Goal: Information Seeking & Learning: Learn about a topic

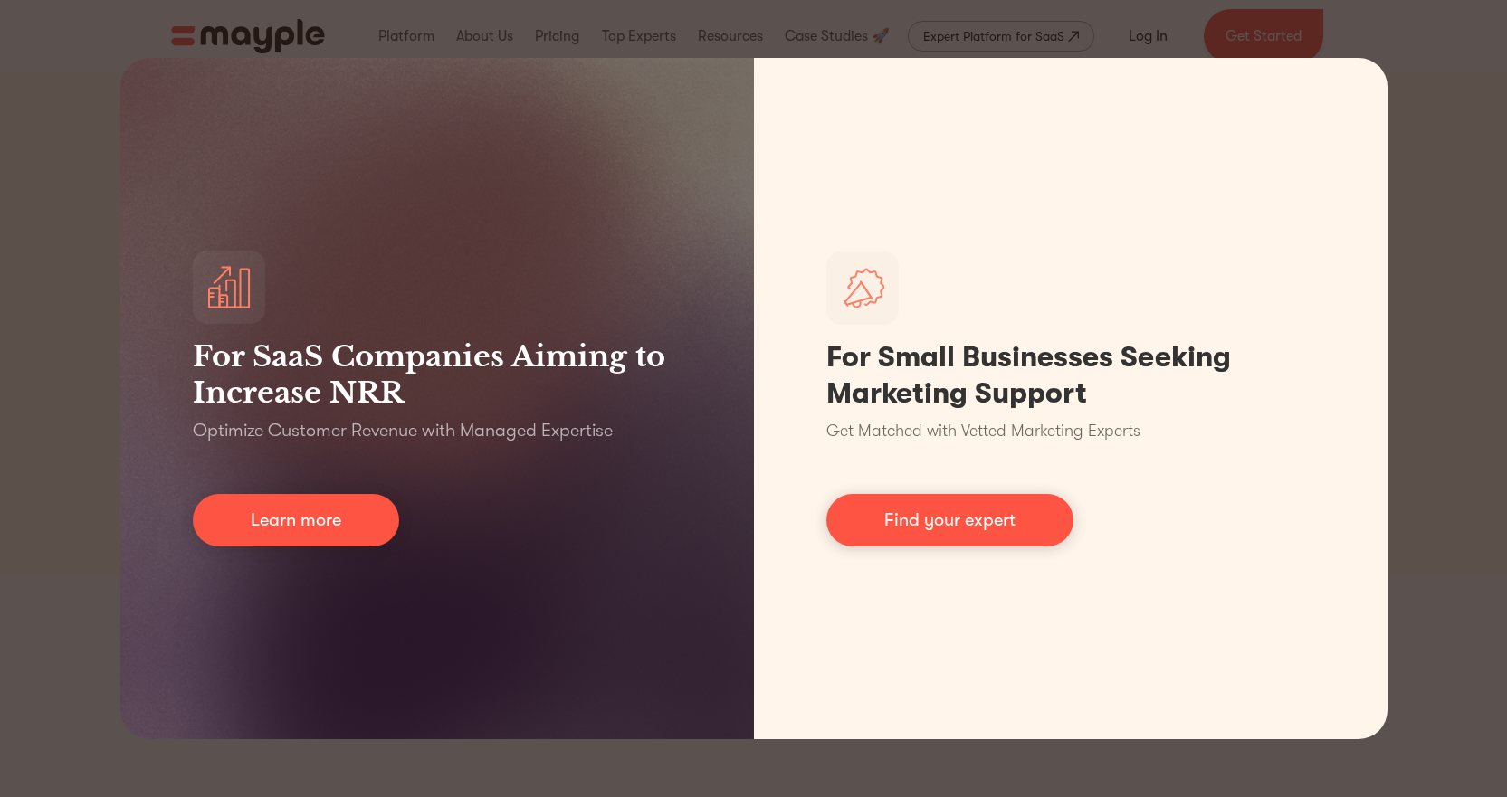
click at [1449, 167] on div "For SaaS Companies Aiming to Increase NRR Optimize Customer Revenue with Manage…" at bounding box center [753, 398] width 1507 height 797
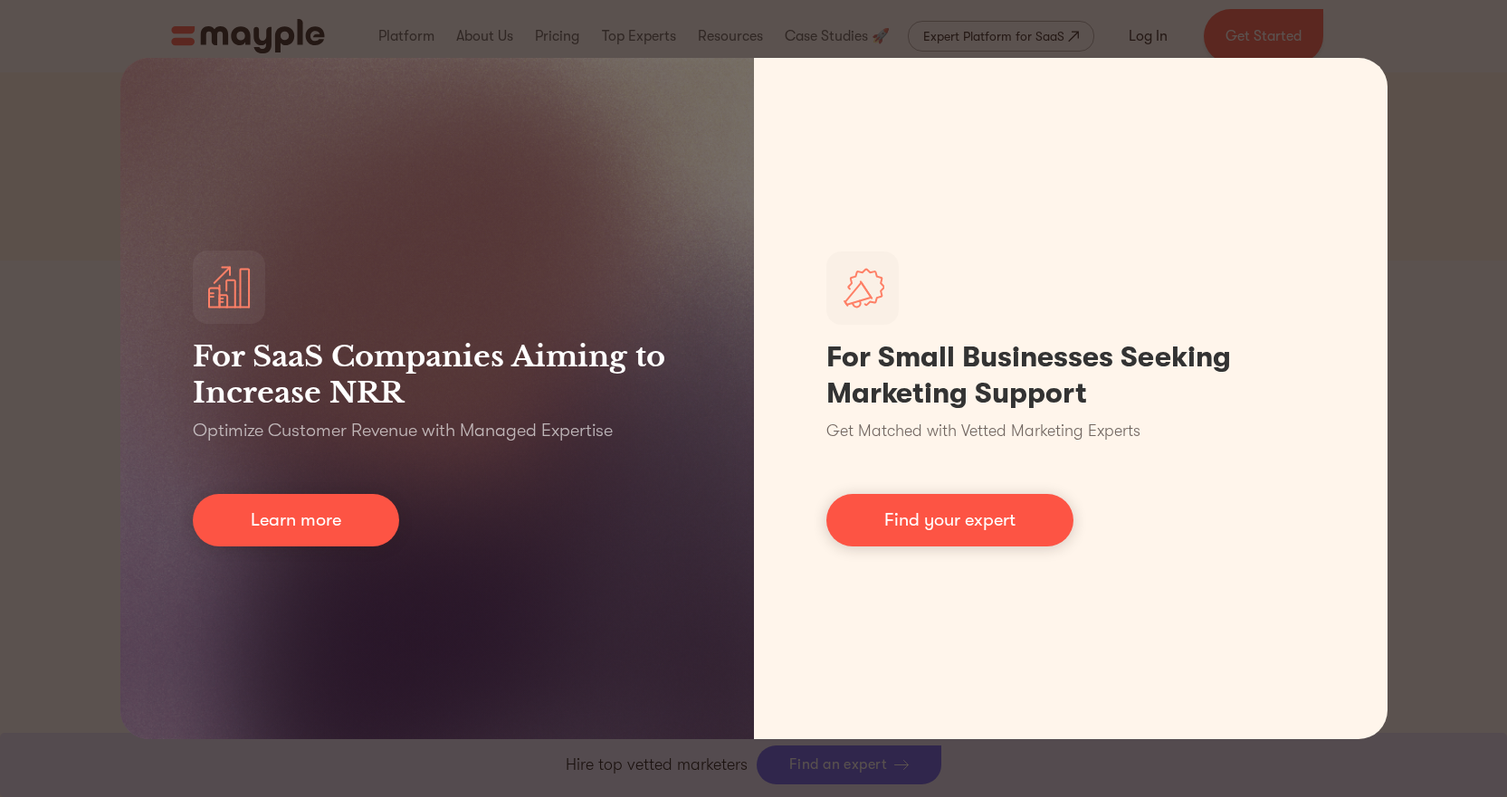
scroll to position [543, 0]
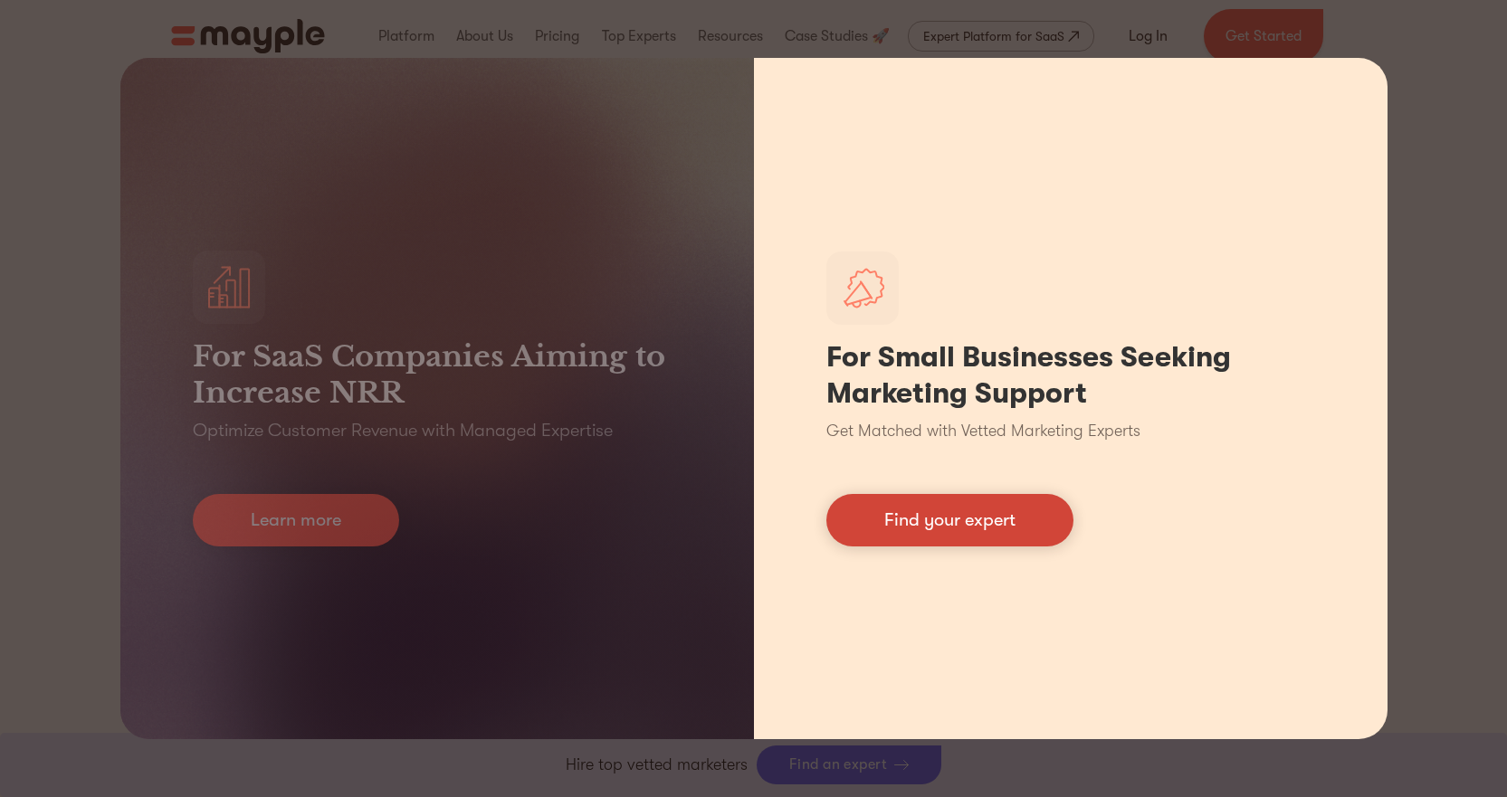
click at [1019, 516] on link "Find your expert" at bounding box center [949, 520] width 247 height 52
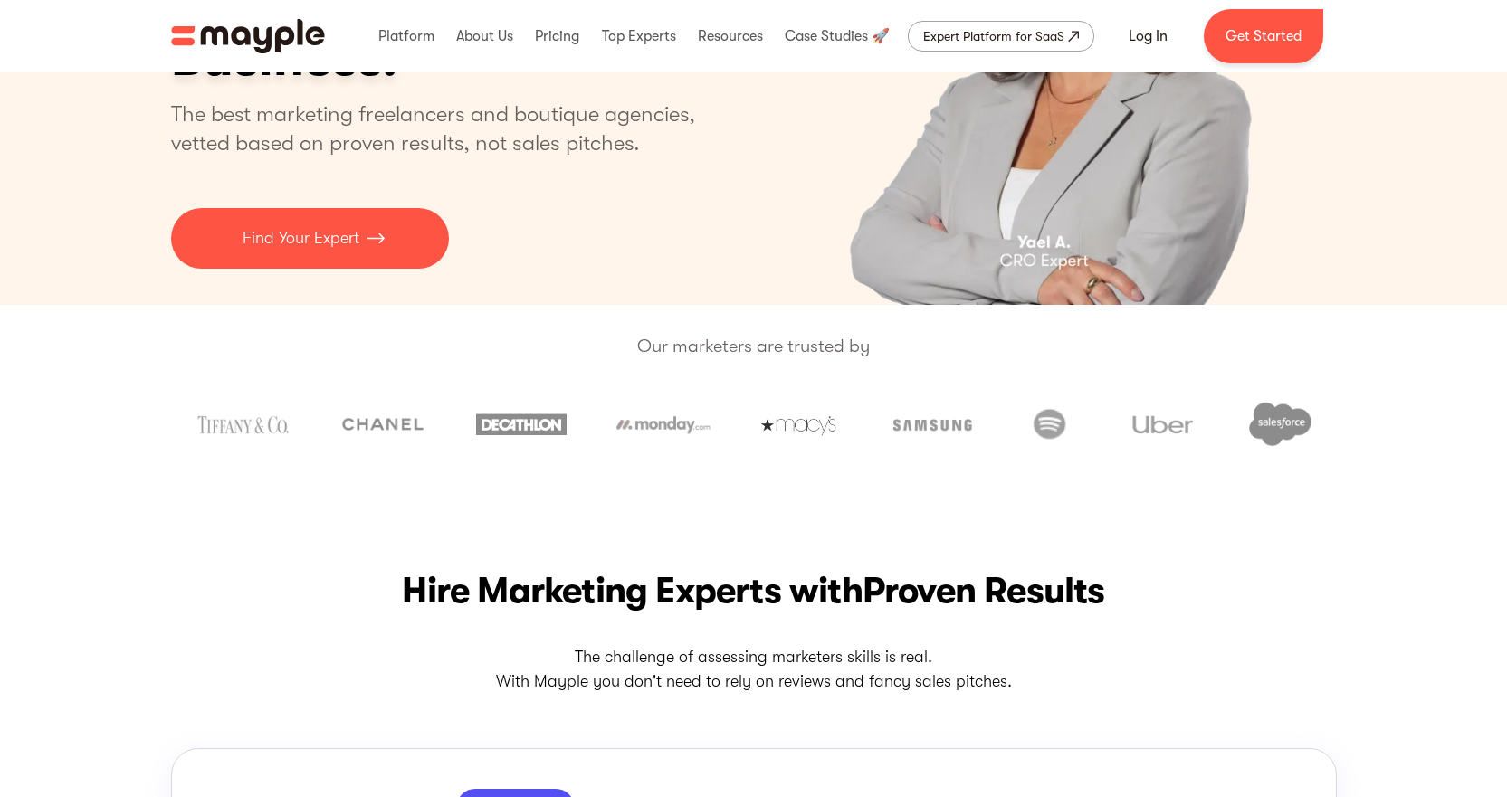
scroll to position [0, 0]
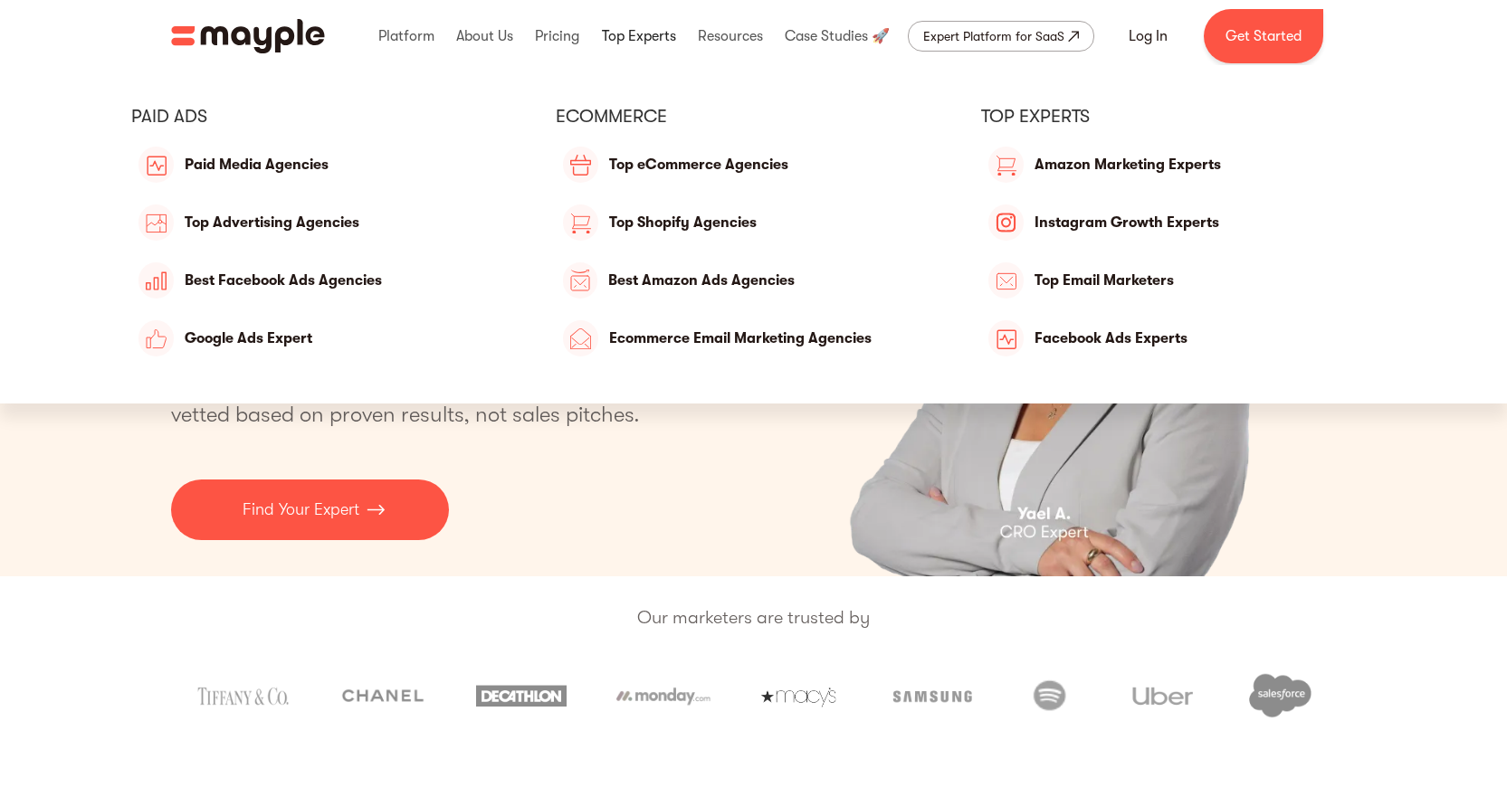
click at [644, 41] on link at bounding box center [638, 36] width 83 height 58
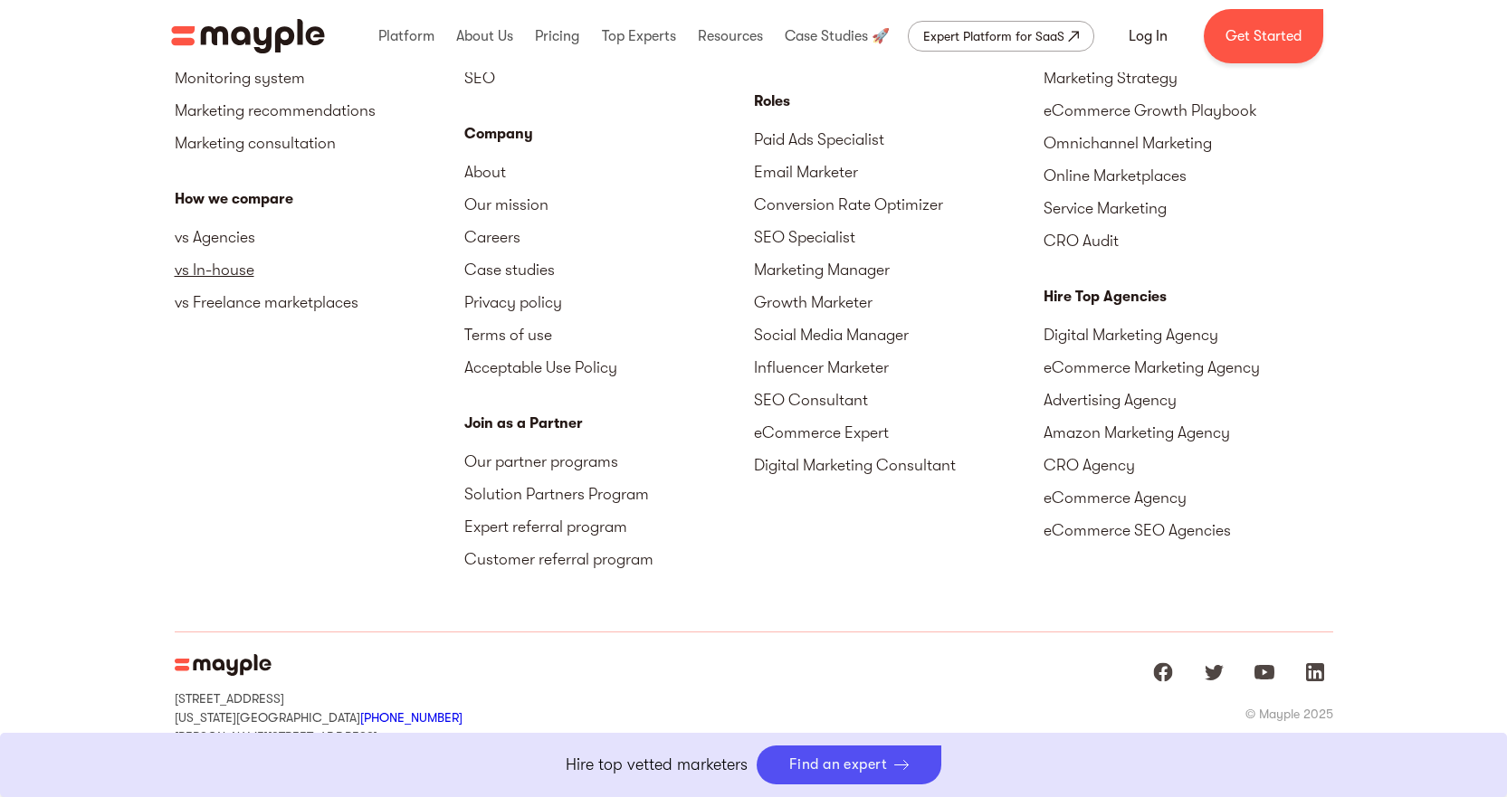
scroll to position [8202, 0]
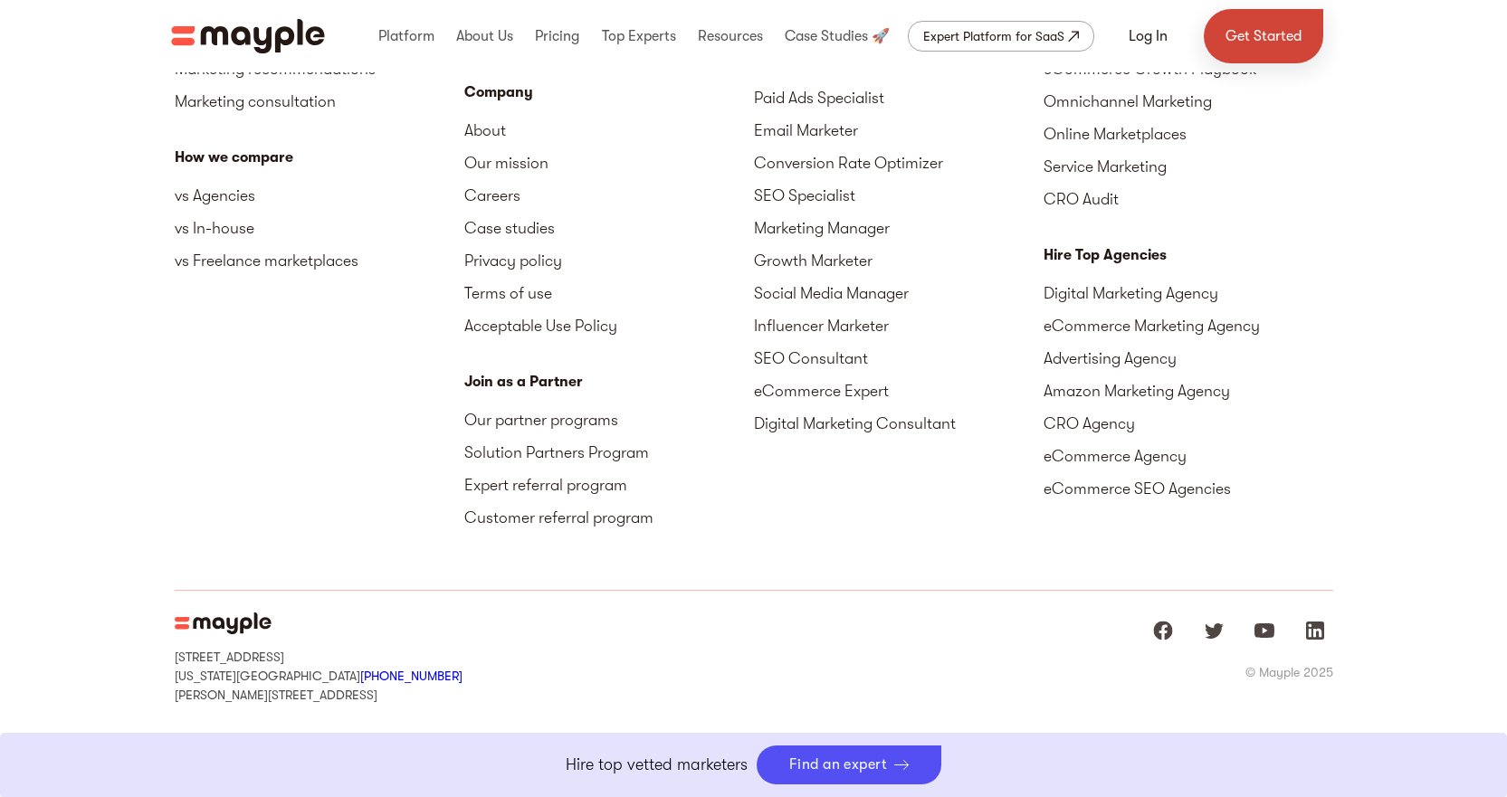
click at [1249, 35] on link "Get Started" at bounding box center [1263, 36] width 119 height 54
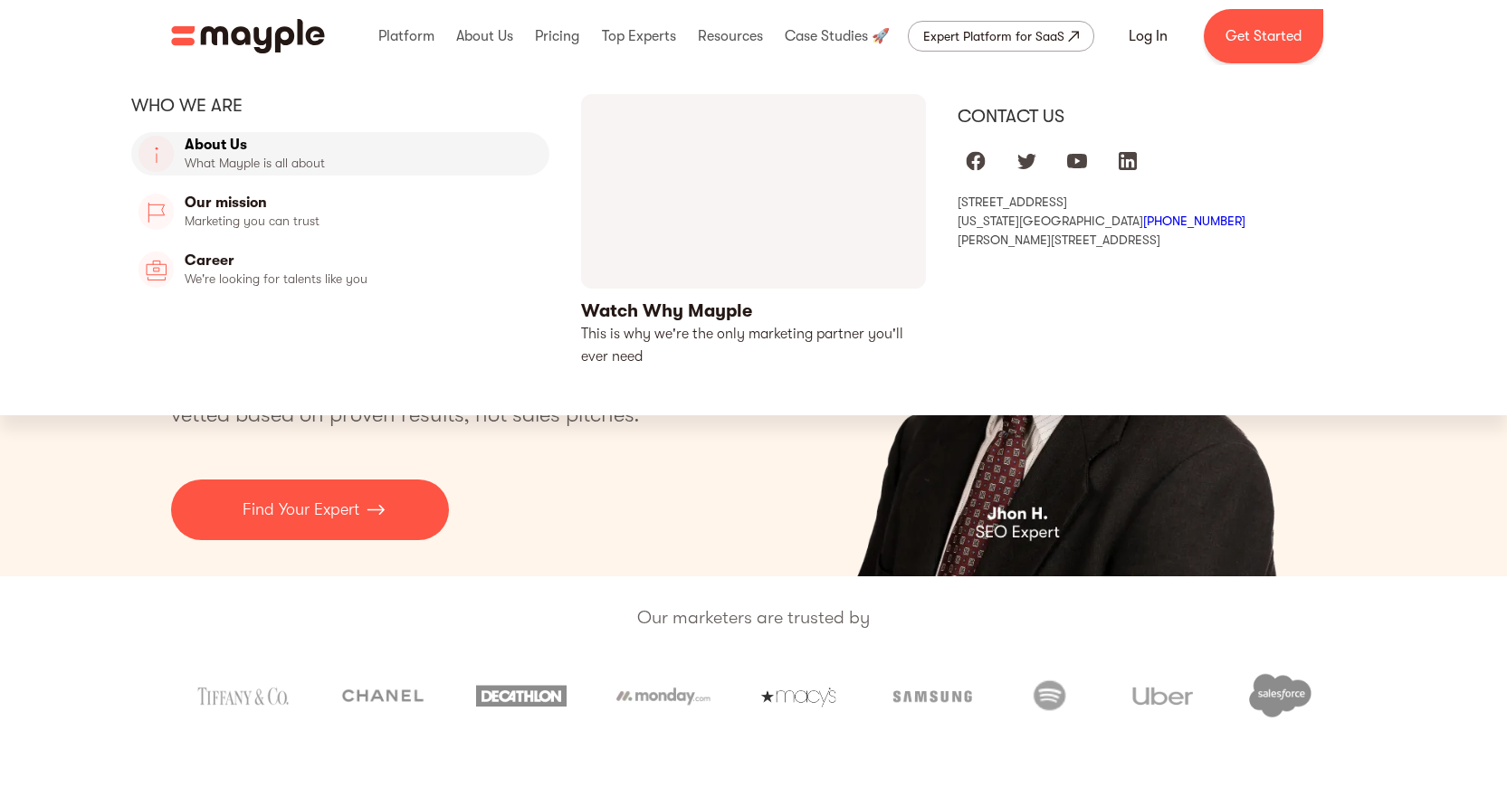
click at [232, 149] on link "About Us" at bounding box center [340, 153] width 419 height 43
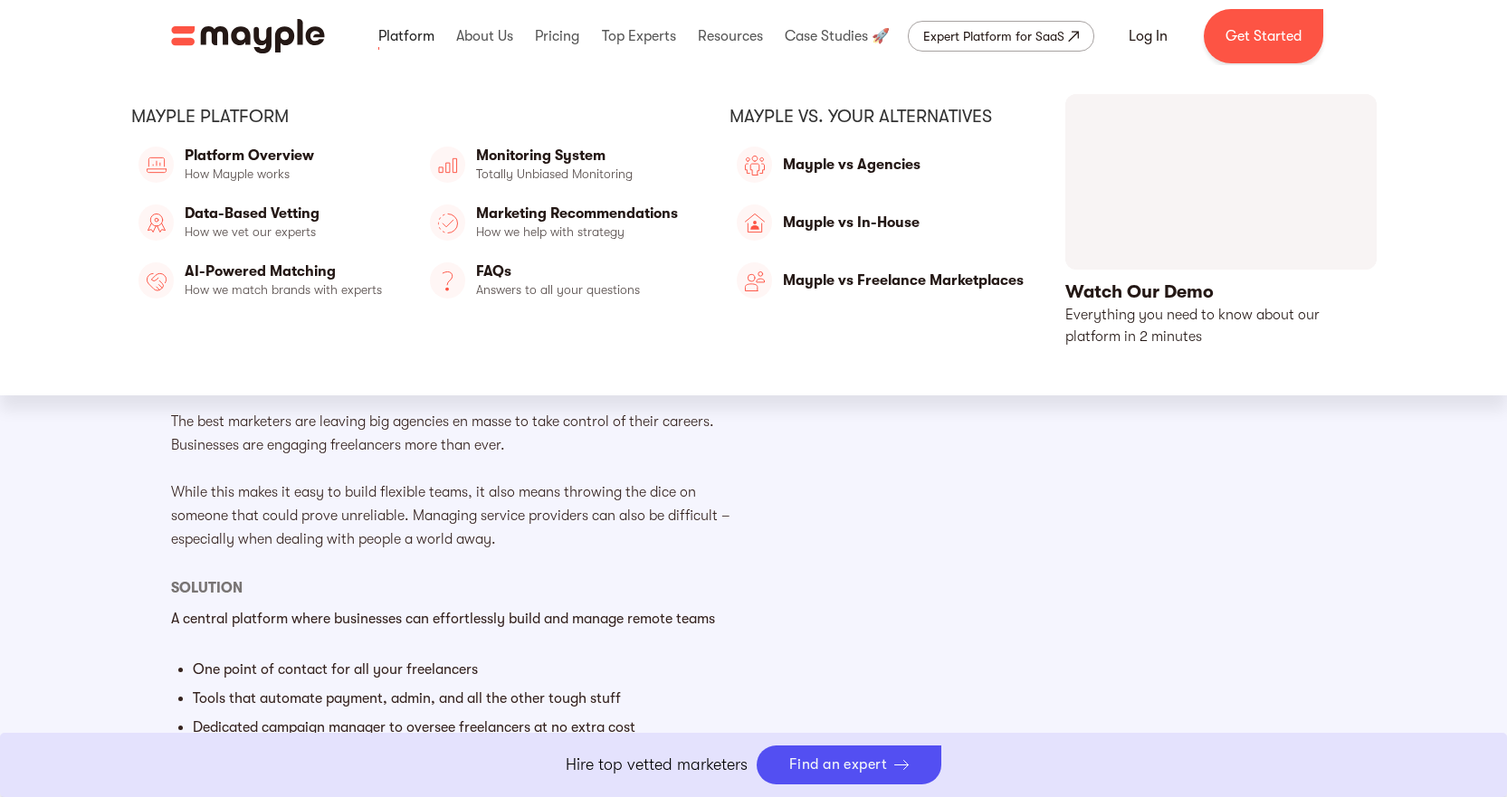
scroll to position [1676, 0]
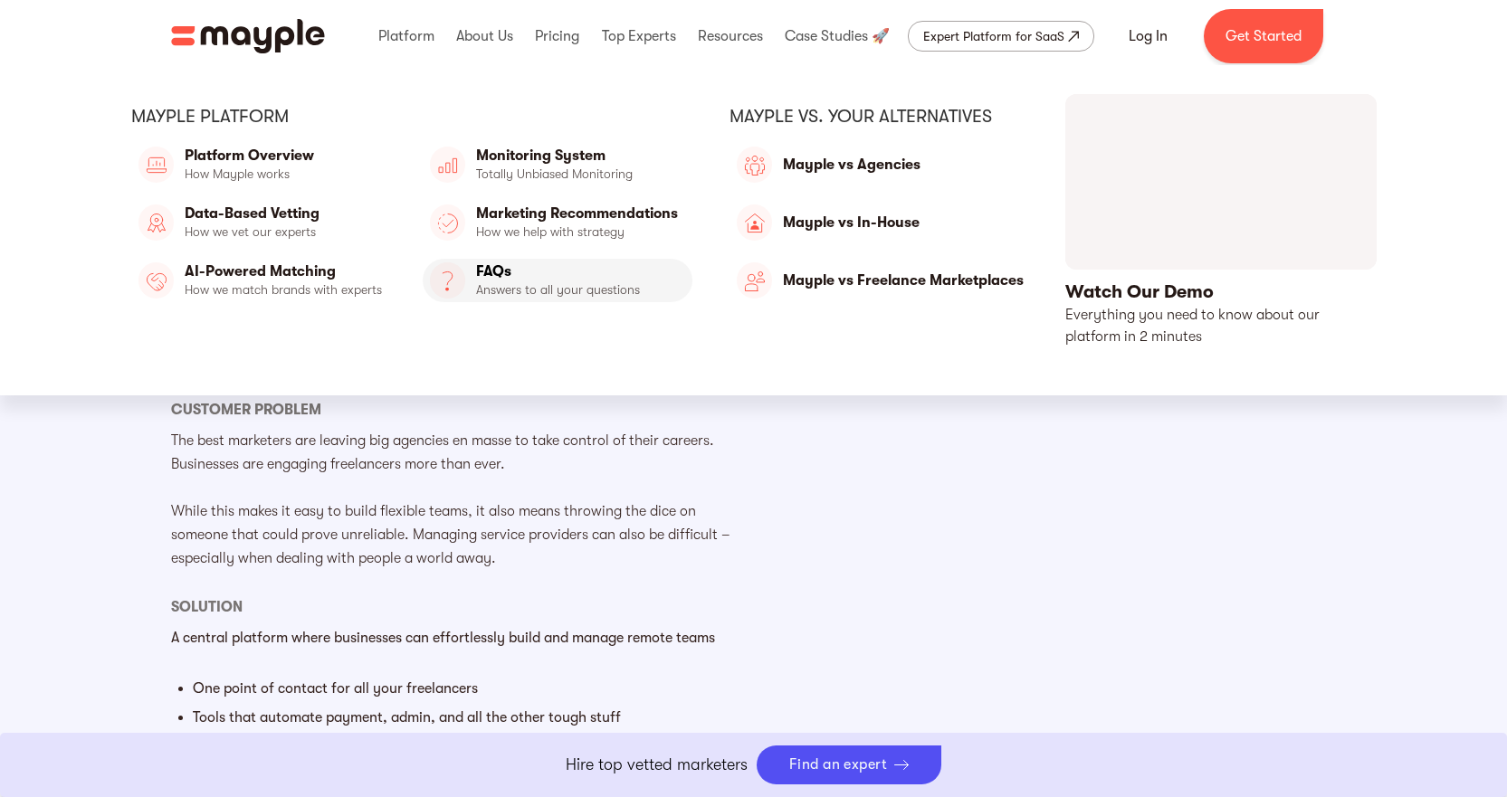
click at [529, 284] on link "FAQs" at bounding box center [558, 280] width 270 height 43
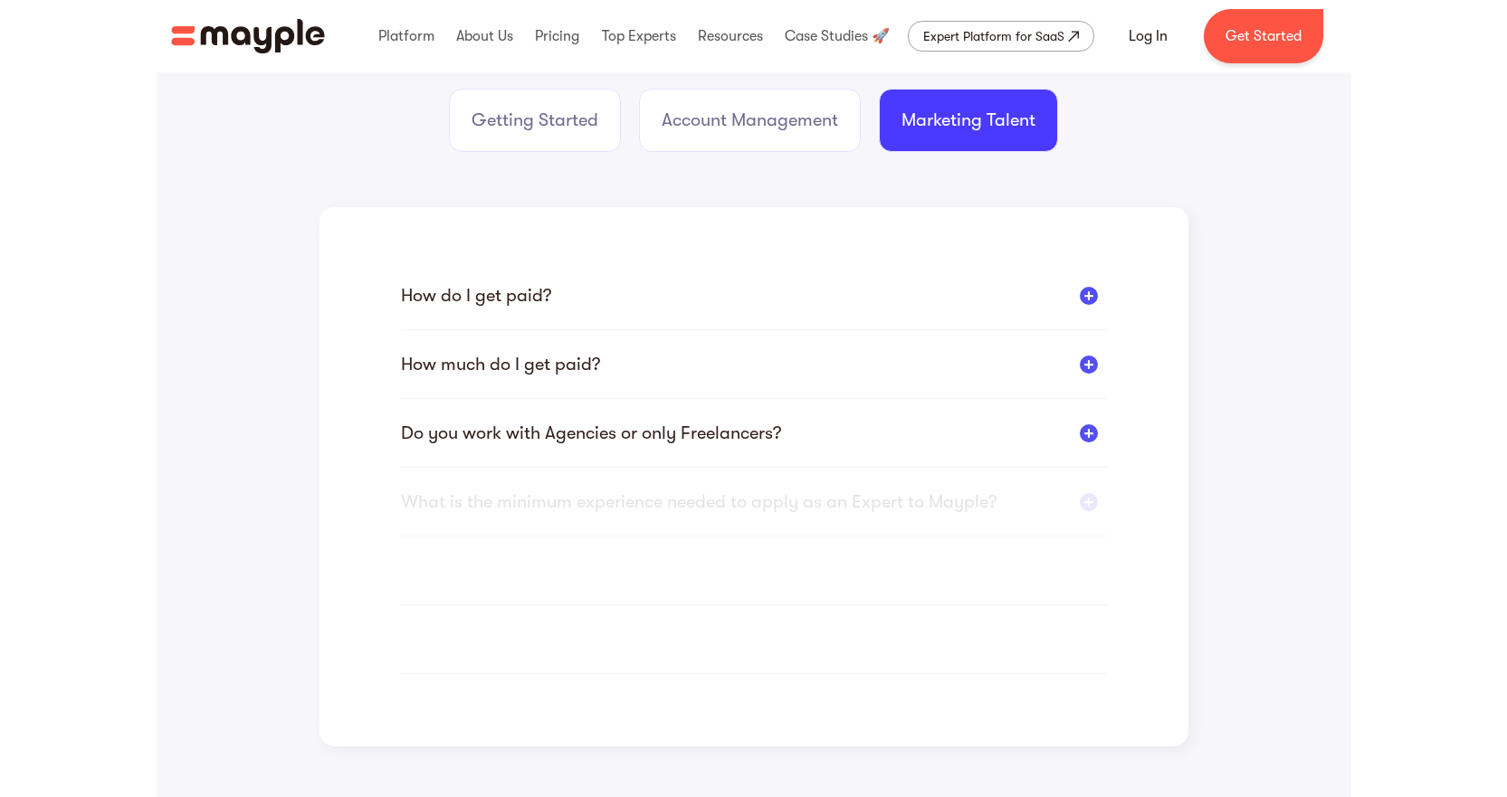
scroll to position [362, 0]
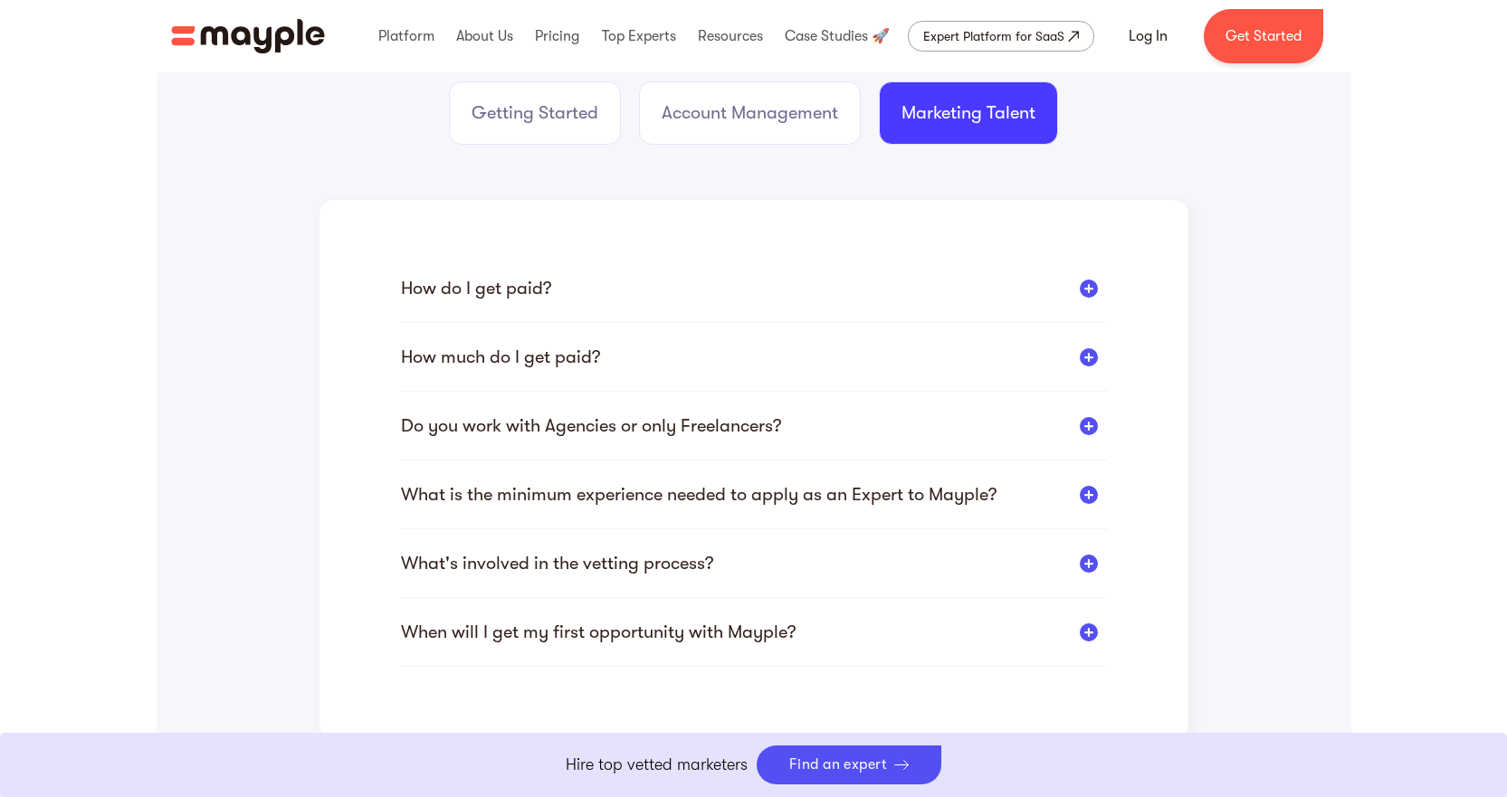
click at [518, 290] on div "How do I get paid?" at bounding box center [476, 288] width 150 height 23
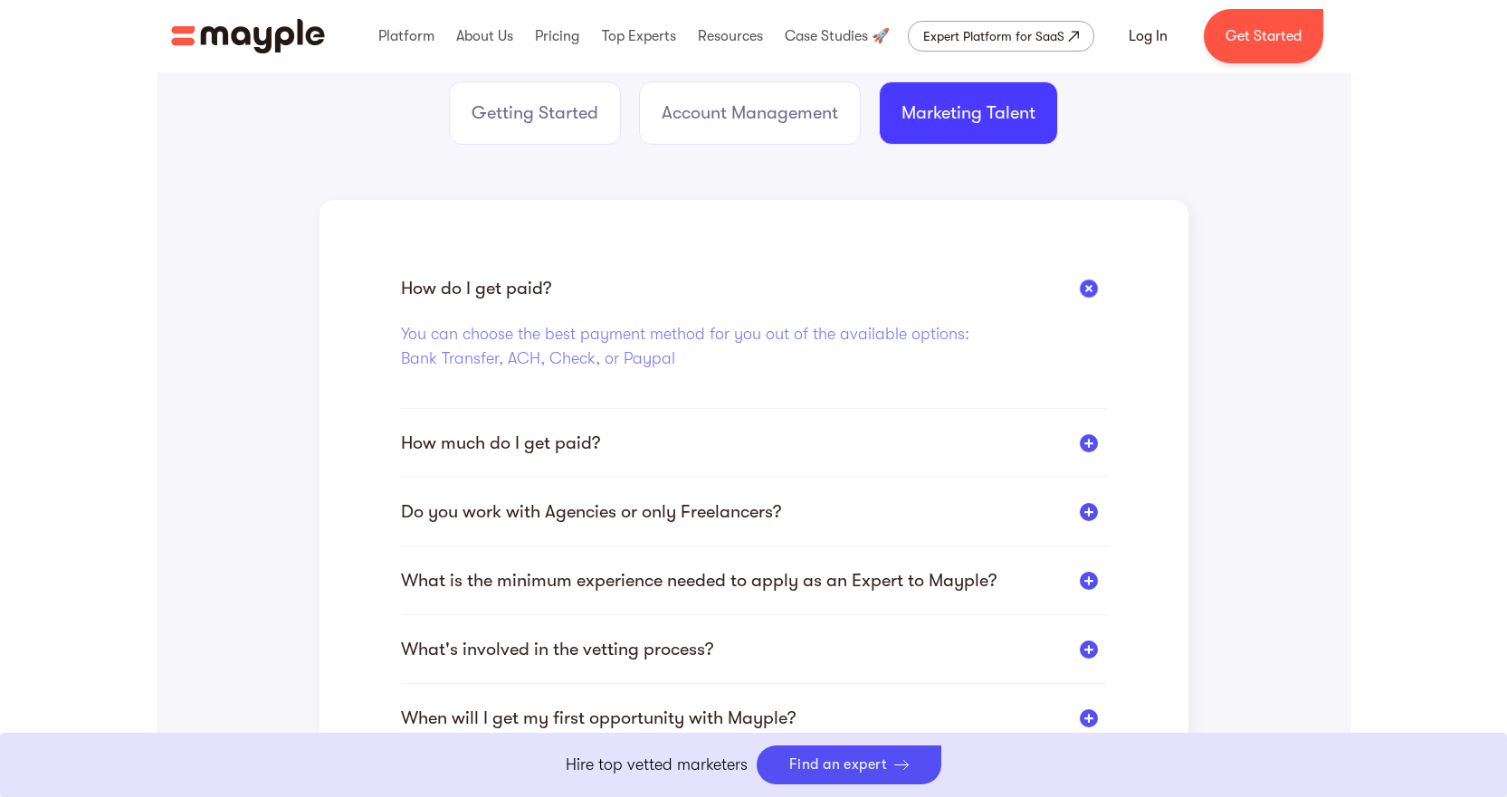
click at [518, 290] on div "How do I get paid?" at bounding box center [476, 288] width 150 height 23
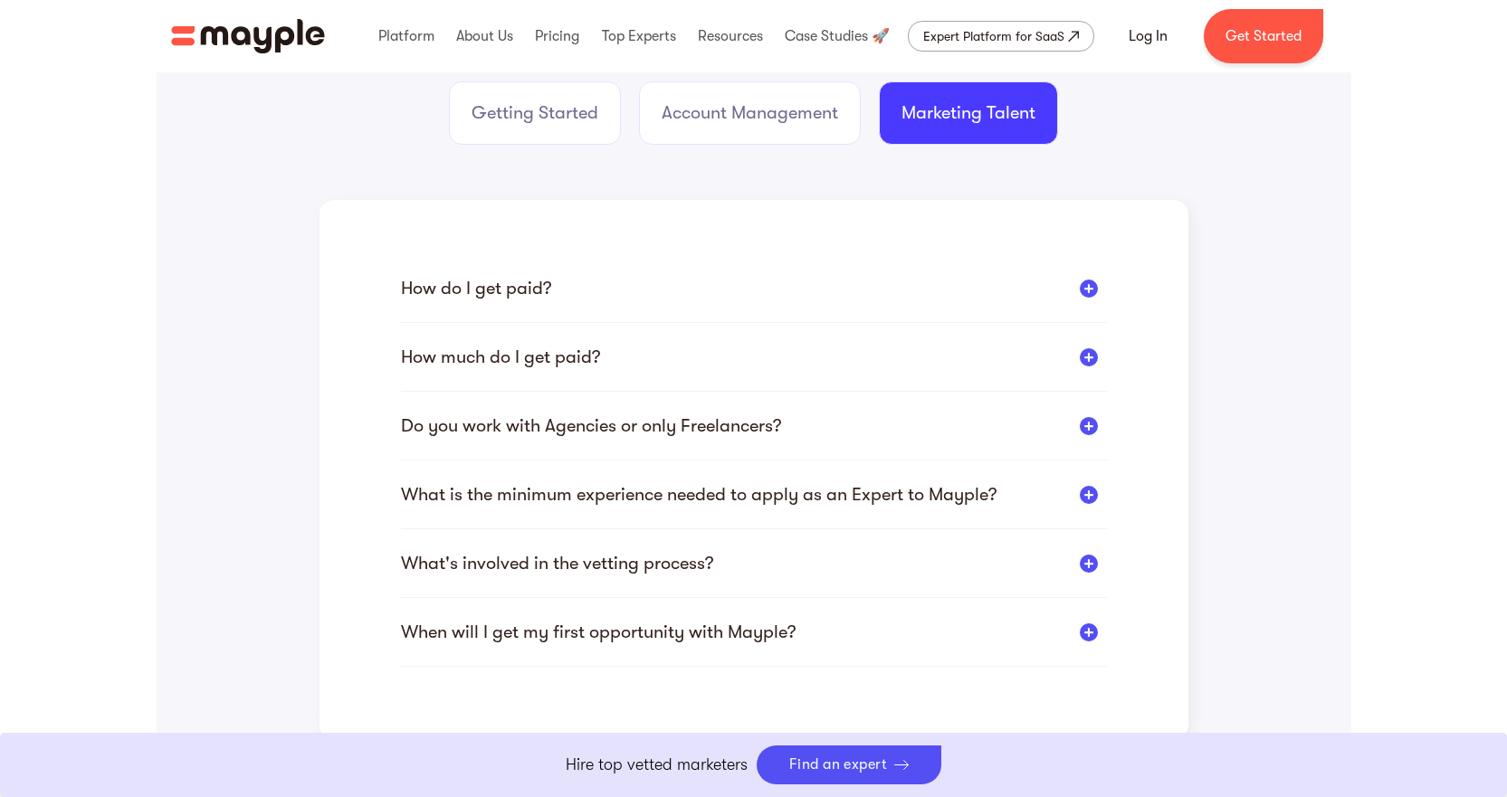
click at [510, 352] on div "How much do I get paid?" at bounding box center [500, 357] width 199 height 23
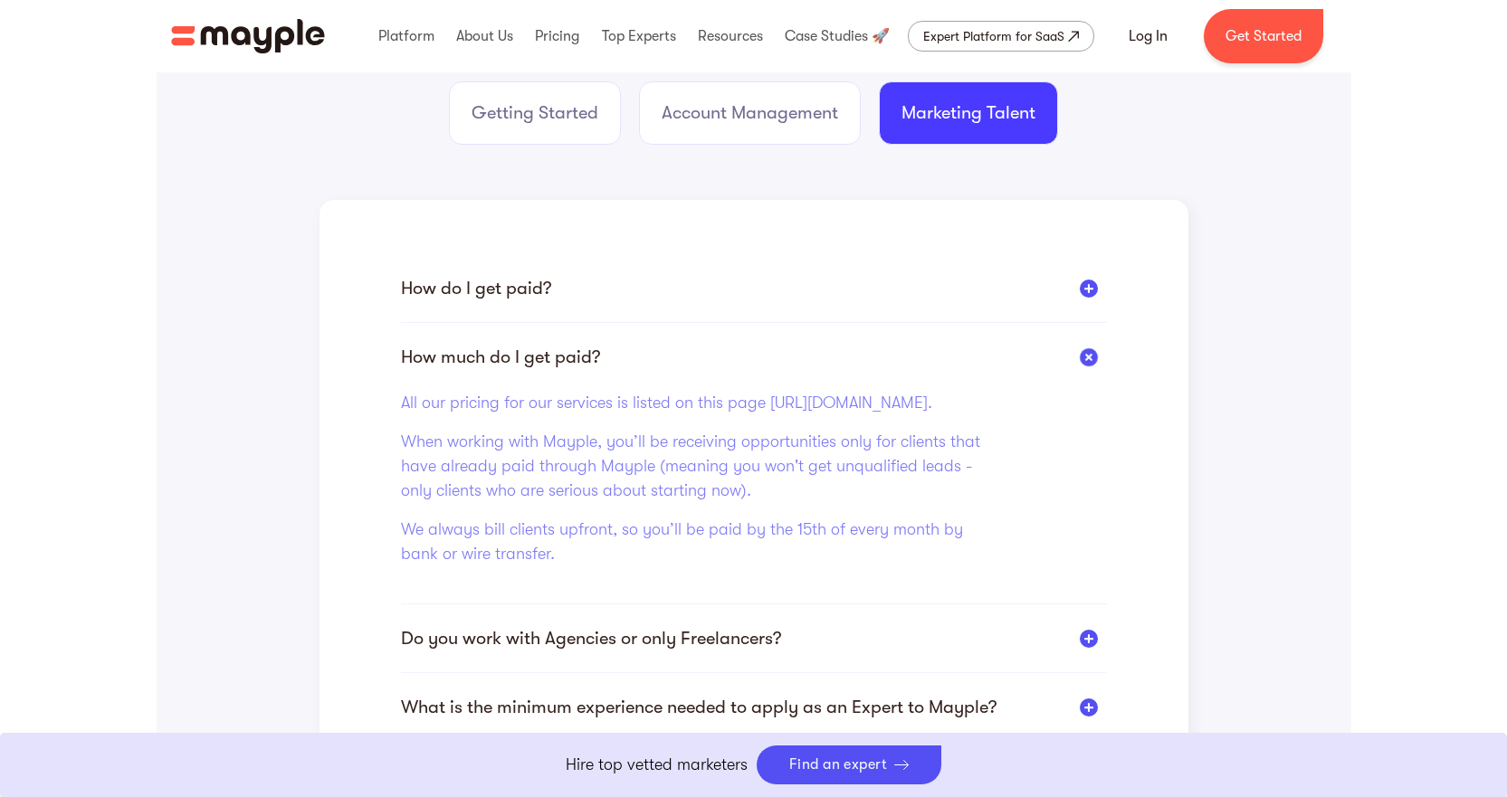
click at [510, 352] on div "How much do I get paid?" at bounding box center [500, 357] width 199 height 23
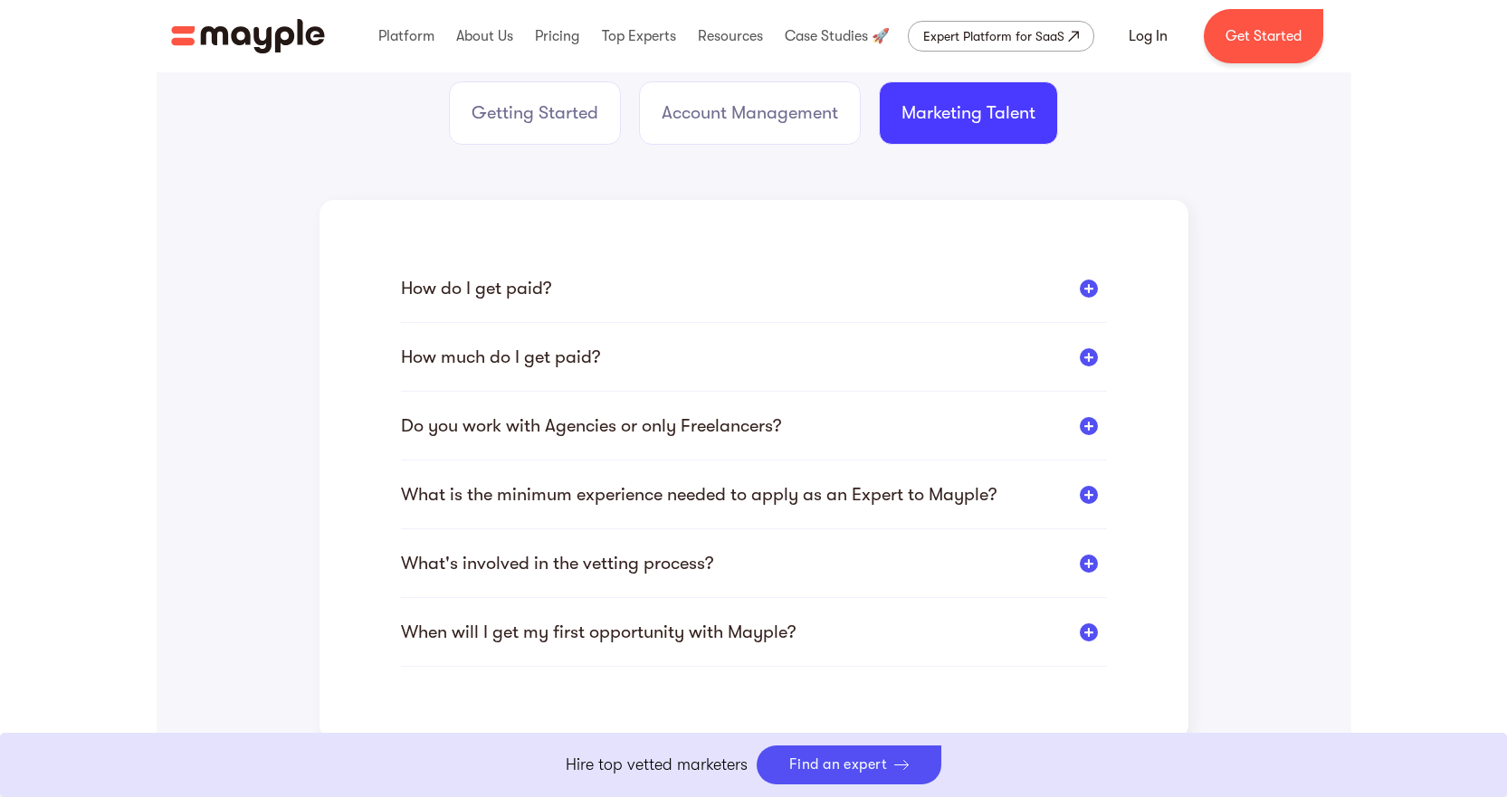
click at [525, 429] on div "Do you work with Agencies or only Freelancers?" at bounding box center [591, 426] width 380 height 23
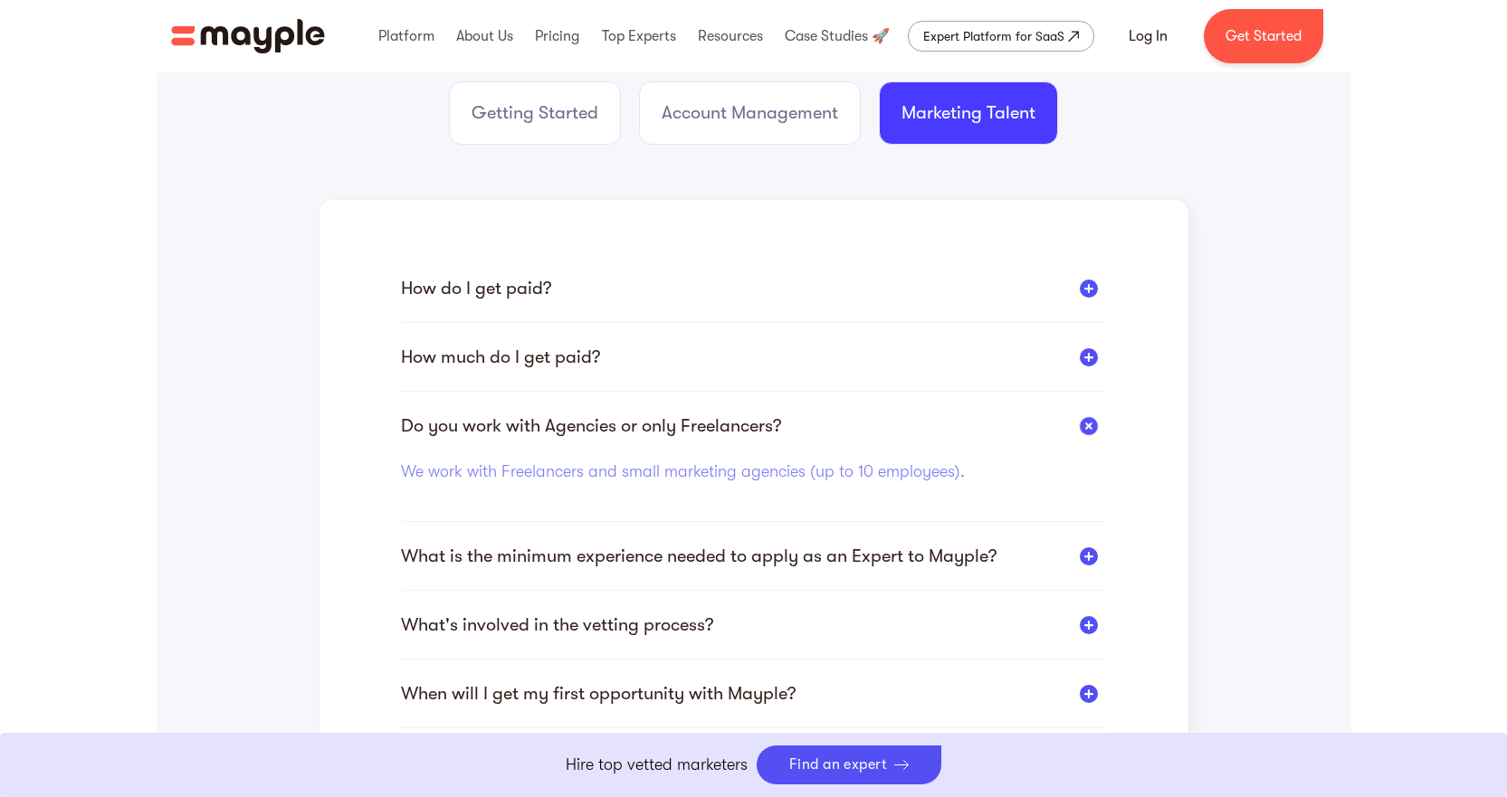
click at [524, 429] on div "Do you work with Agencies or only Freelancers?" at bounding box center [591, 426] width 380 height 23
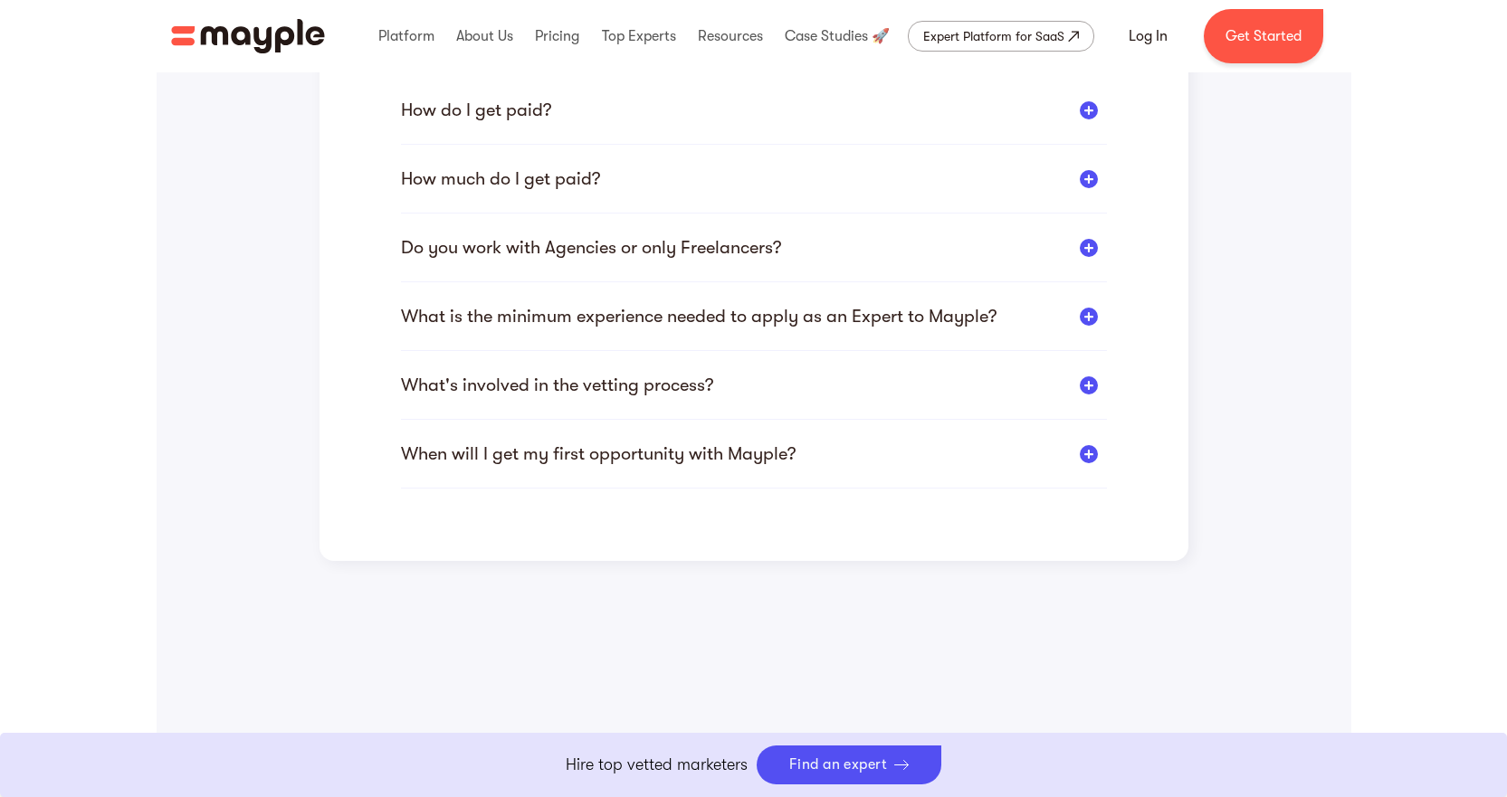
scroll to position [543, 0]
click at [611, 311] on div "What is the minimum experience needed to apply as an Expert to Mayple?" at bounding box center [699, 313] width 596 height 23
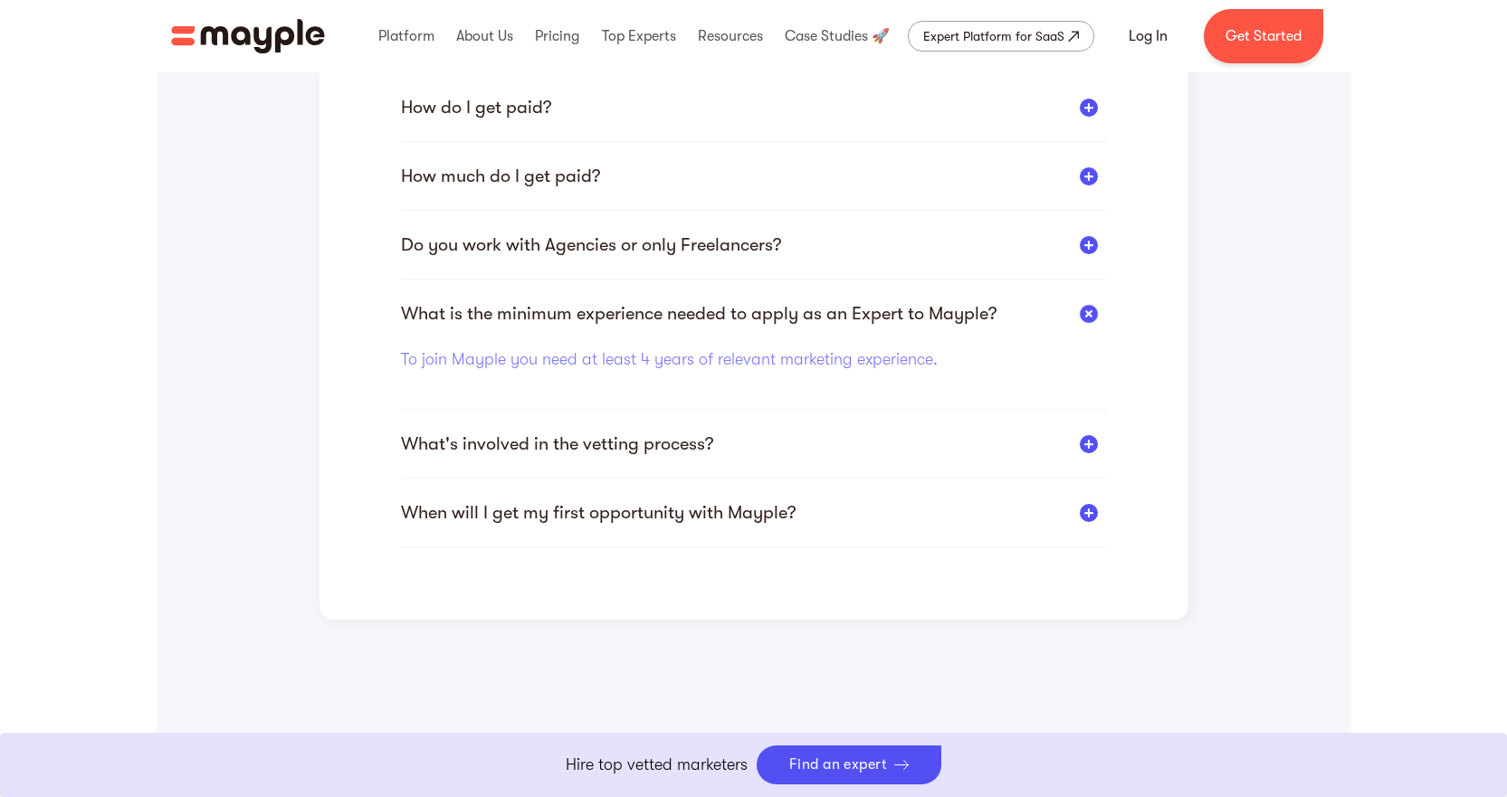
click at [624, 451] on div "What's involved in the vetting process?" at bounding box center [557, 444] width 312 height 23
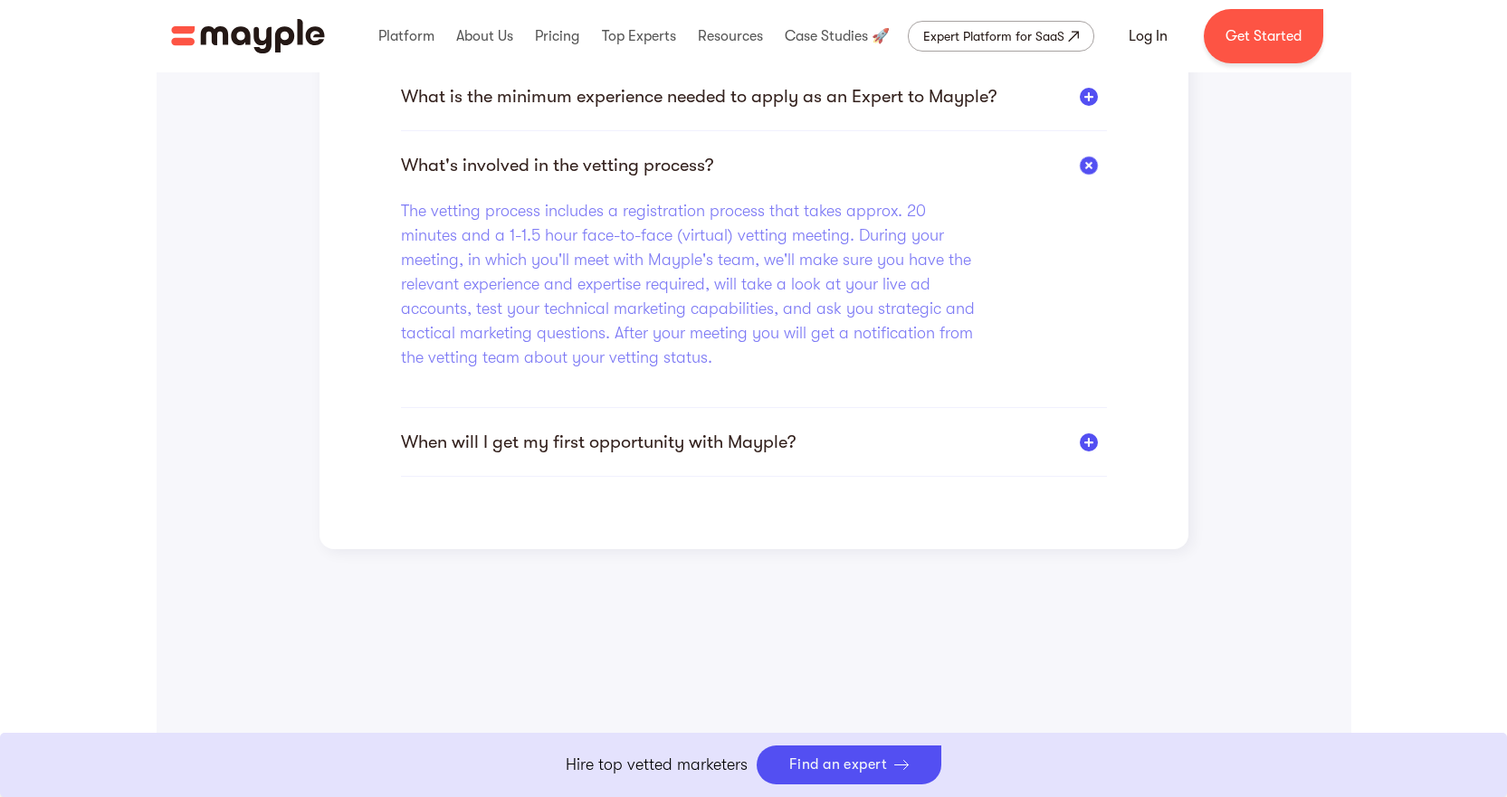
scroll to position [815, 0]
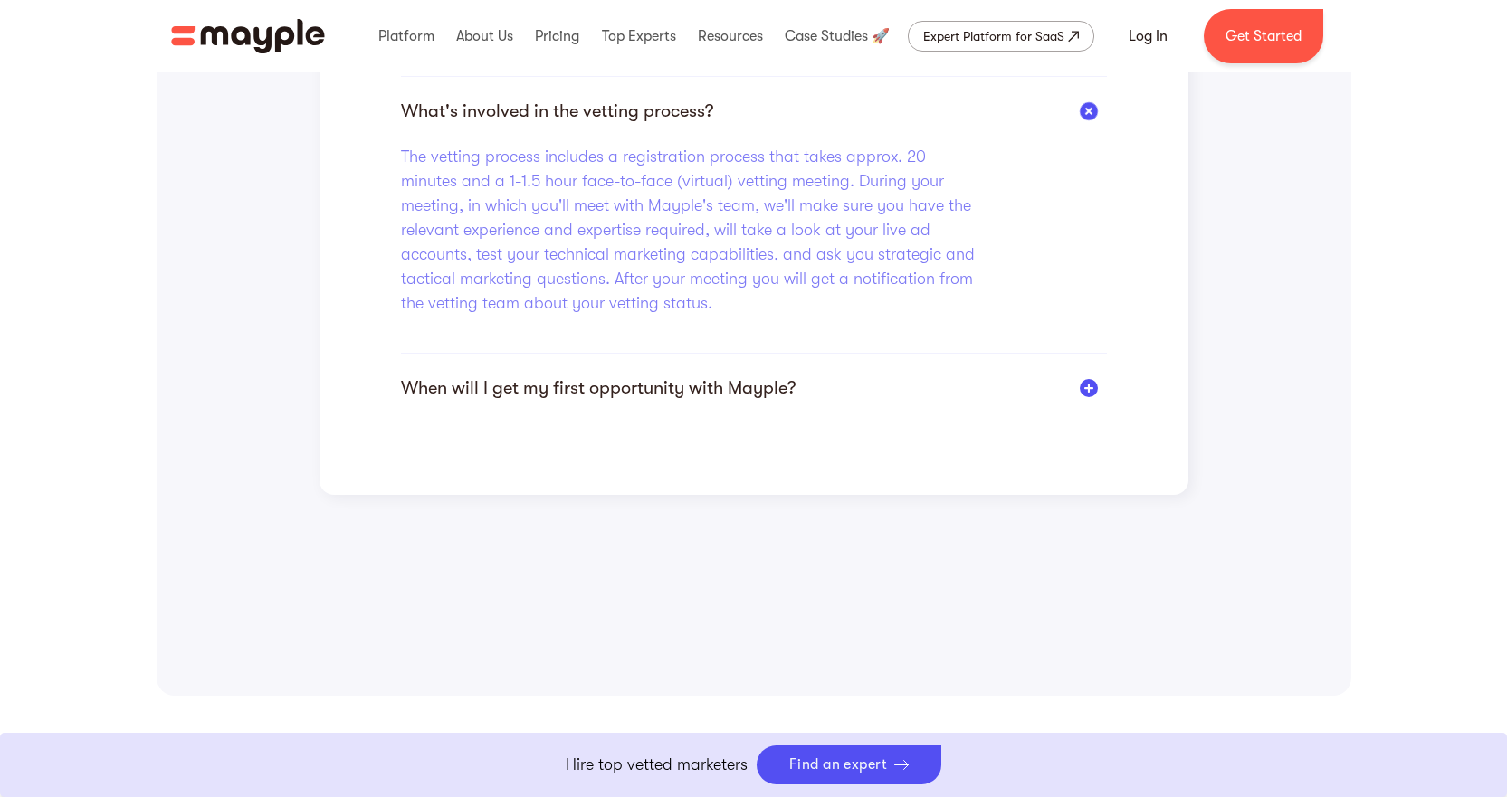
click at [625, 402] on div "When will I get my first opportunity with Mayple? According to our stats, newly…" at bounding box center [754, 400] width 706 height 46
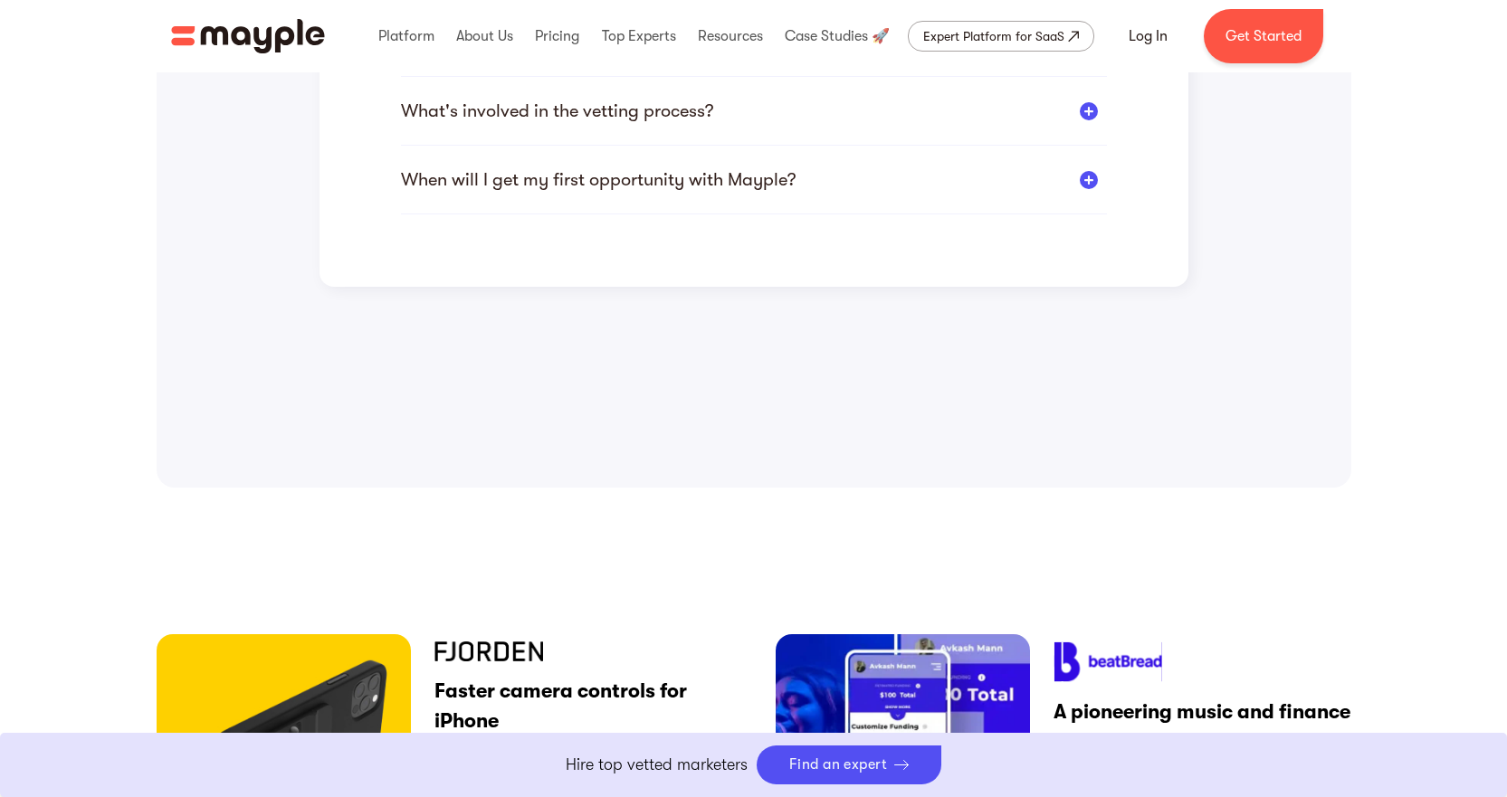
click at [642, 175] on div "When will I get my first opportunity with Mayple?" at bounding box center [598, 179] width 395 height 23
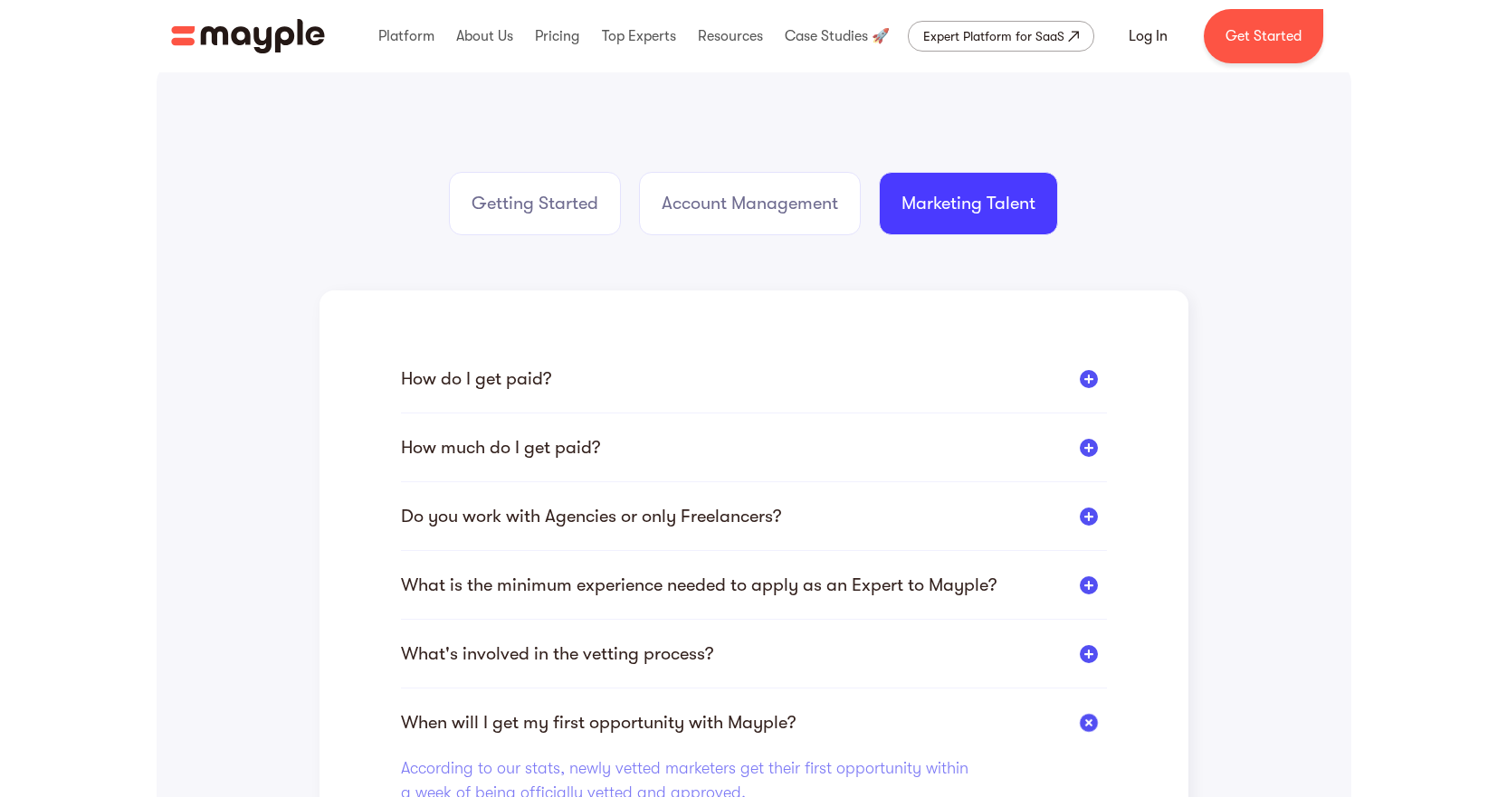
scroll to position [0, 0]
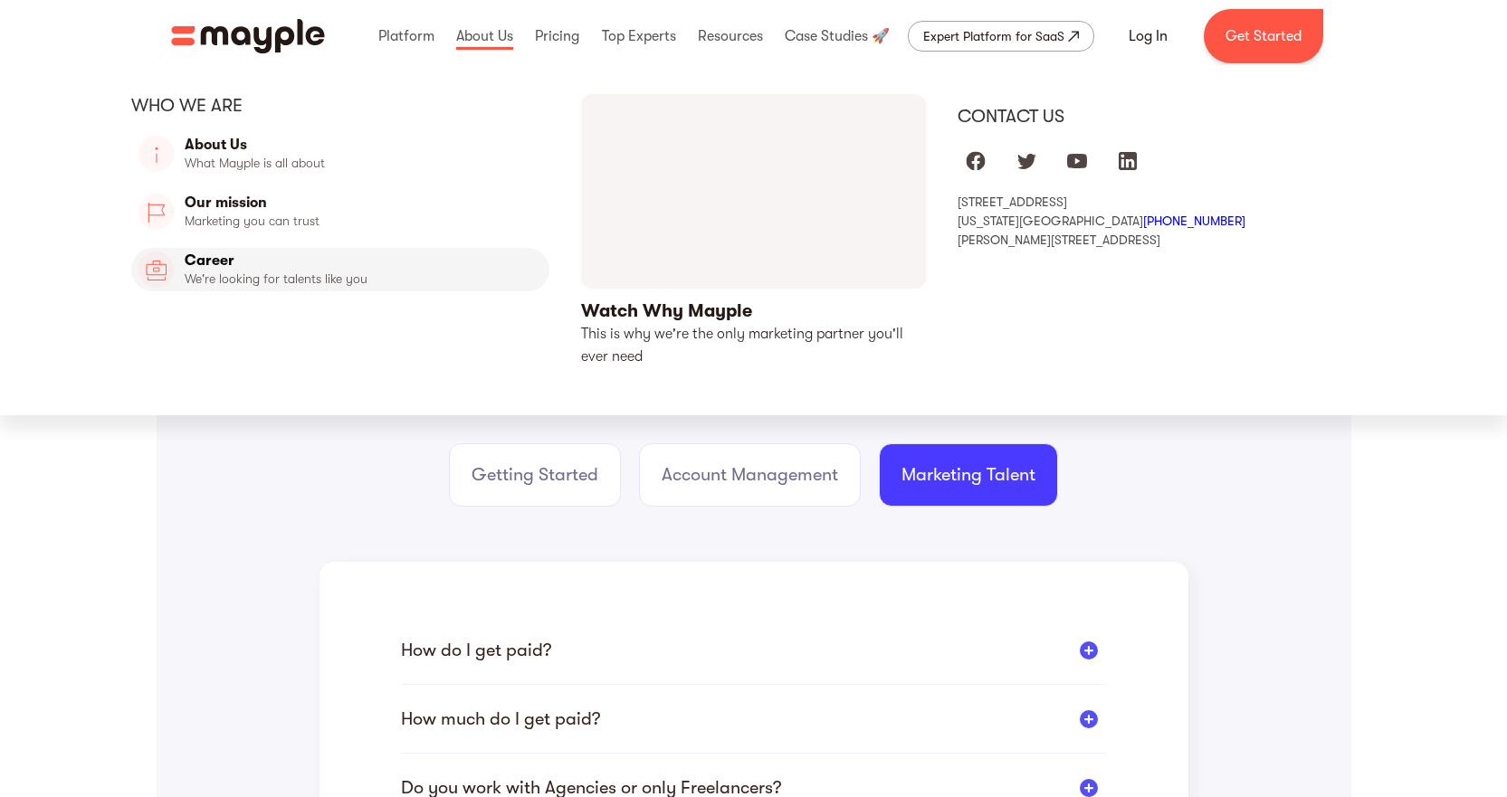
click at [203, 264] on link "Career" at bounding box center [340, 269] width 419 height 43
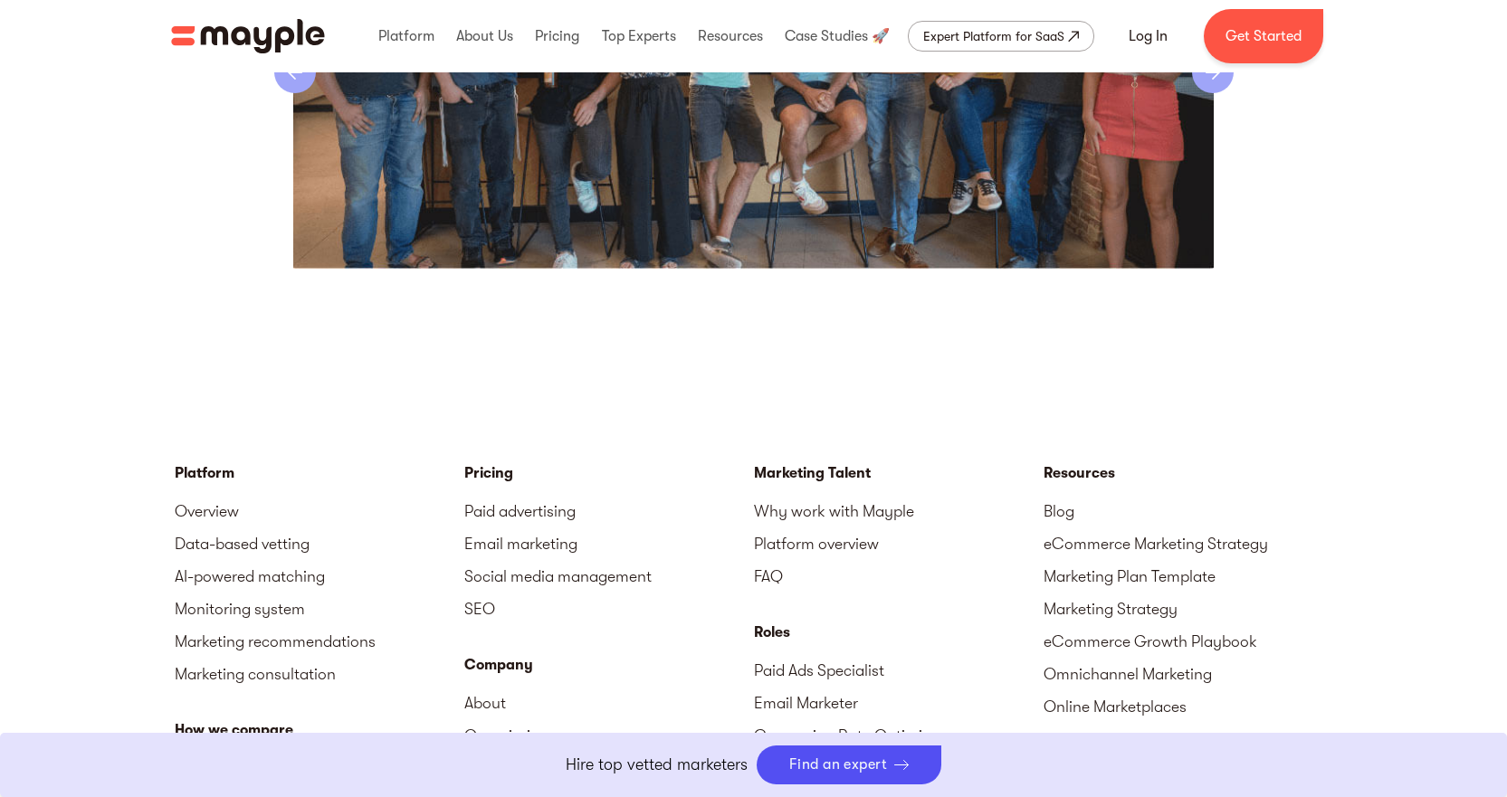
scroll to position [3801, 0]
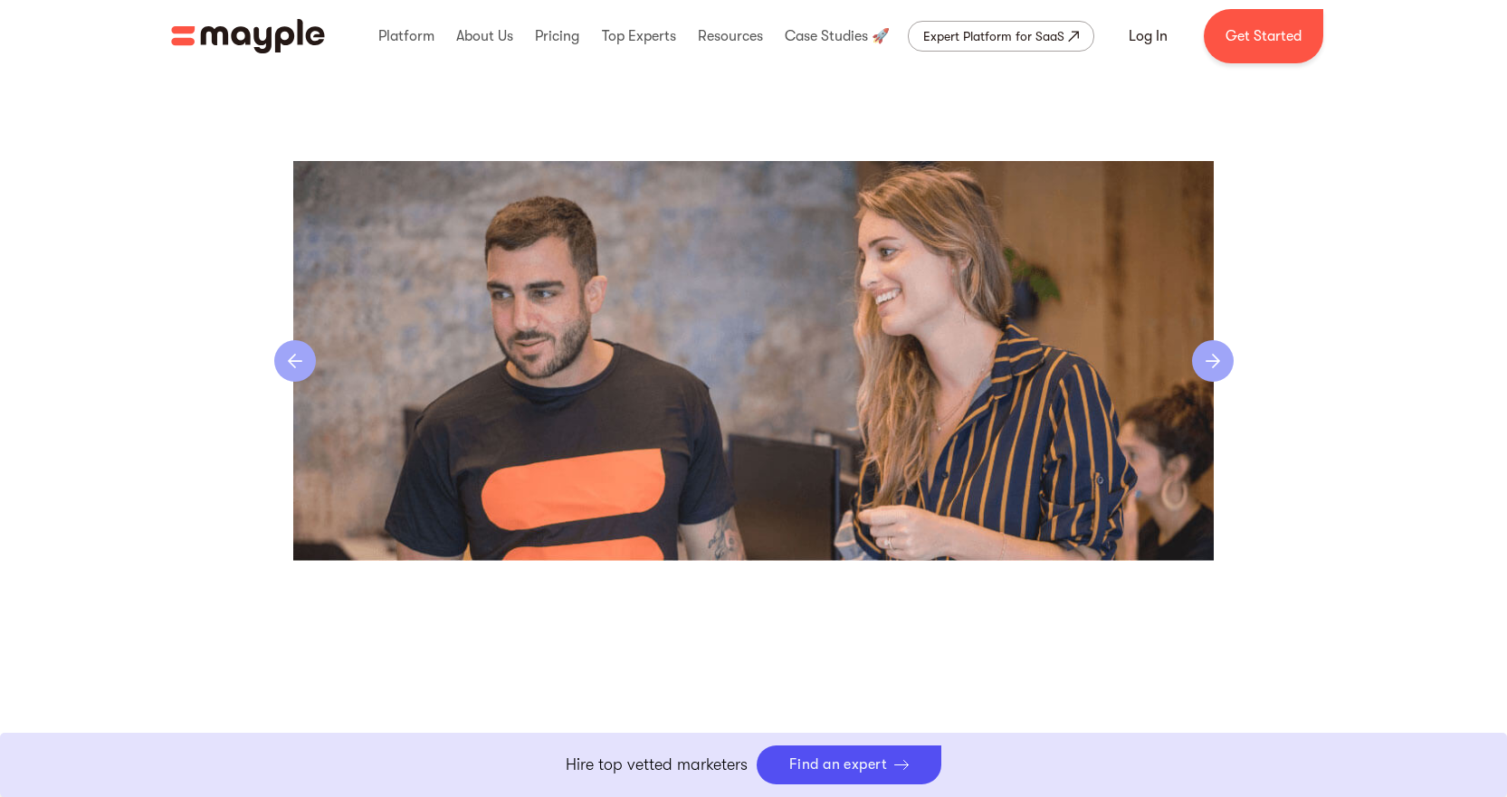
click at [1215, 364] on div "next slide" at bounding box center [1213, 361] width 42 height 42
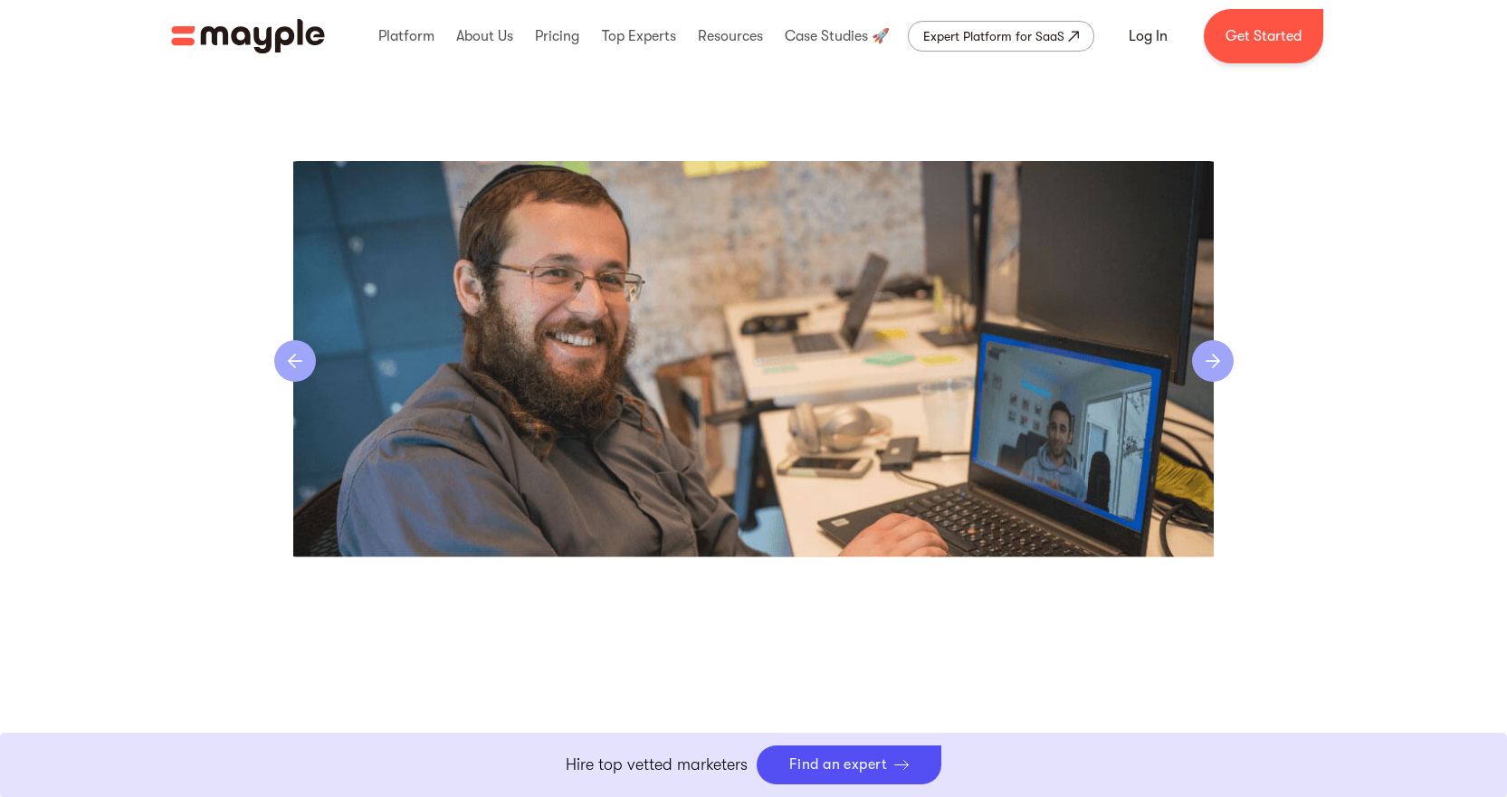
click at [1215, 365] on div "next slide" at bounding box center [1213, 361] width 42 height 42
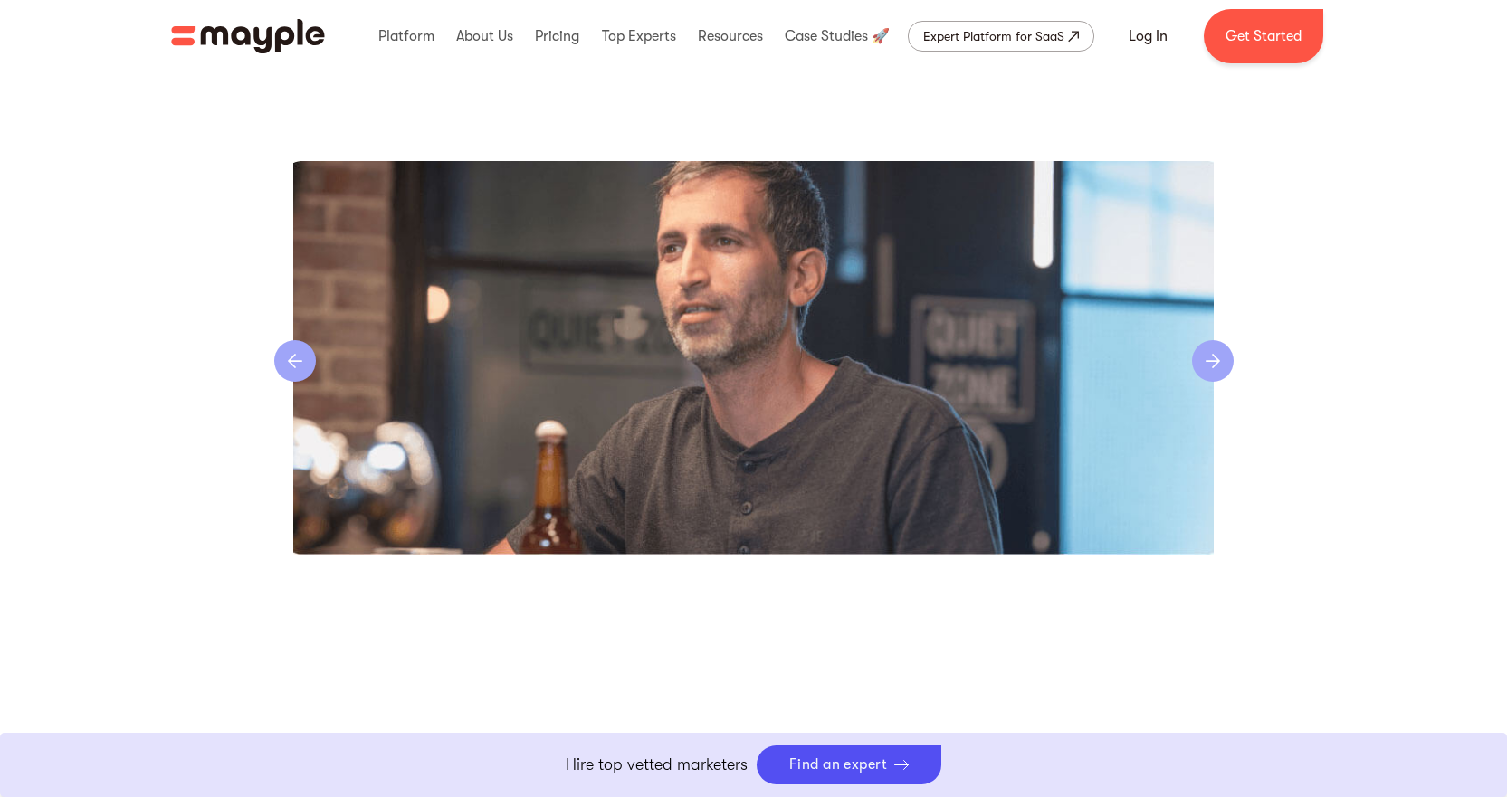
click at [291, 355] on div "previous slide" at bounding box center [295, 361] width 42 height 42
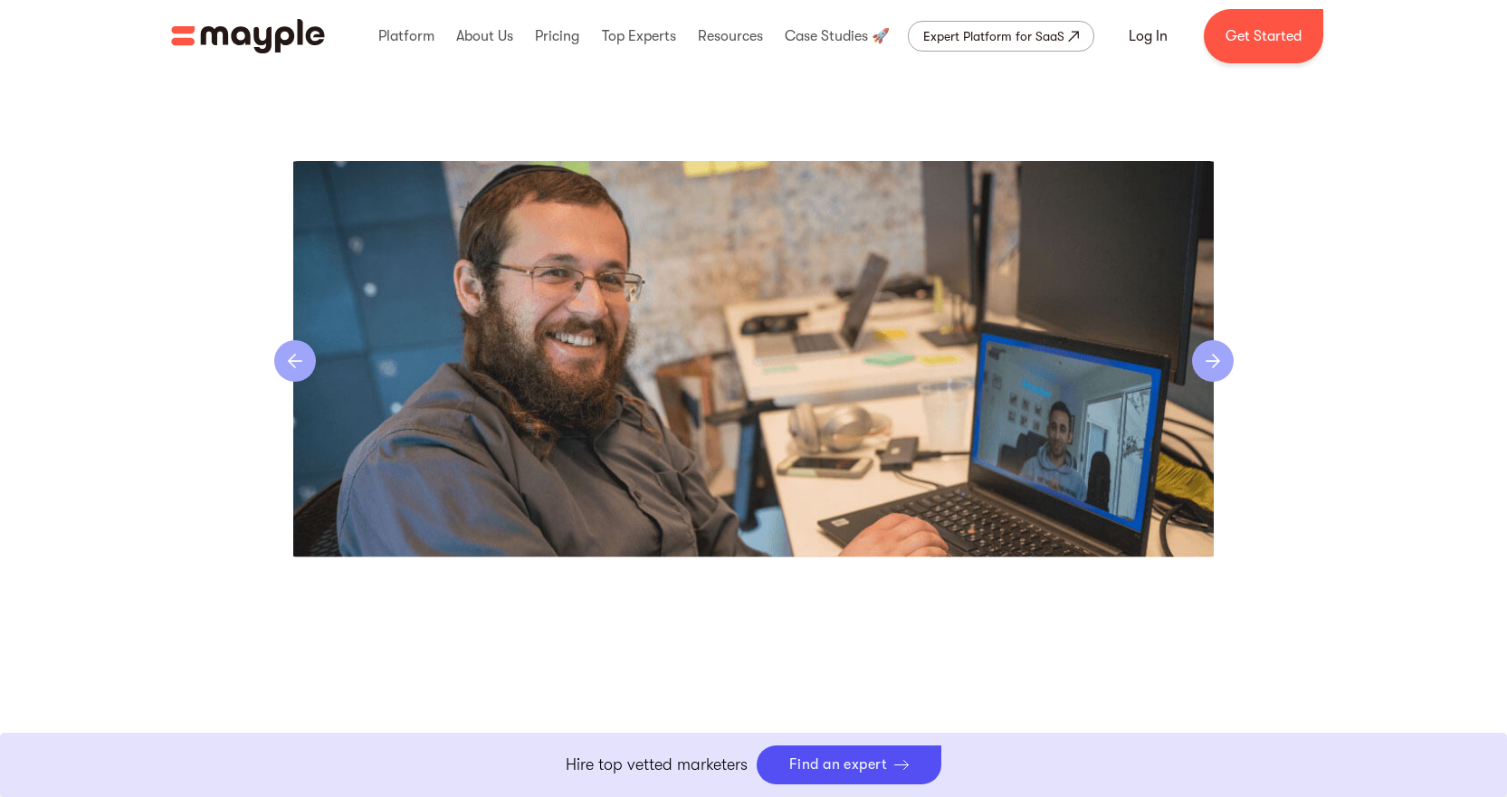
click at [290, 355] on div "previous slide" at bounding box center [295, 361] width 42 height 42
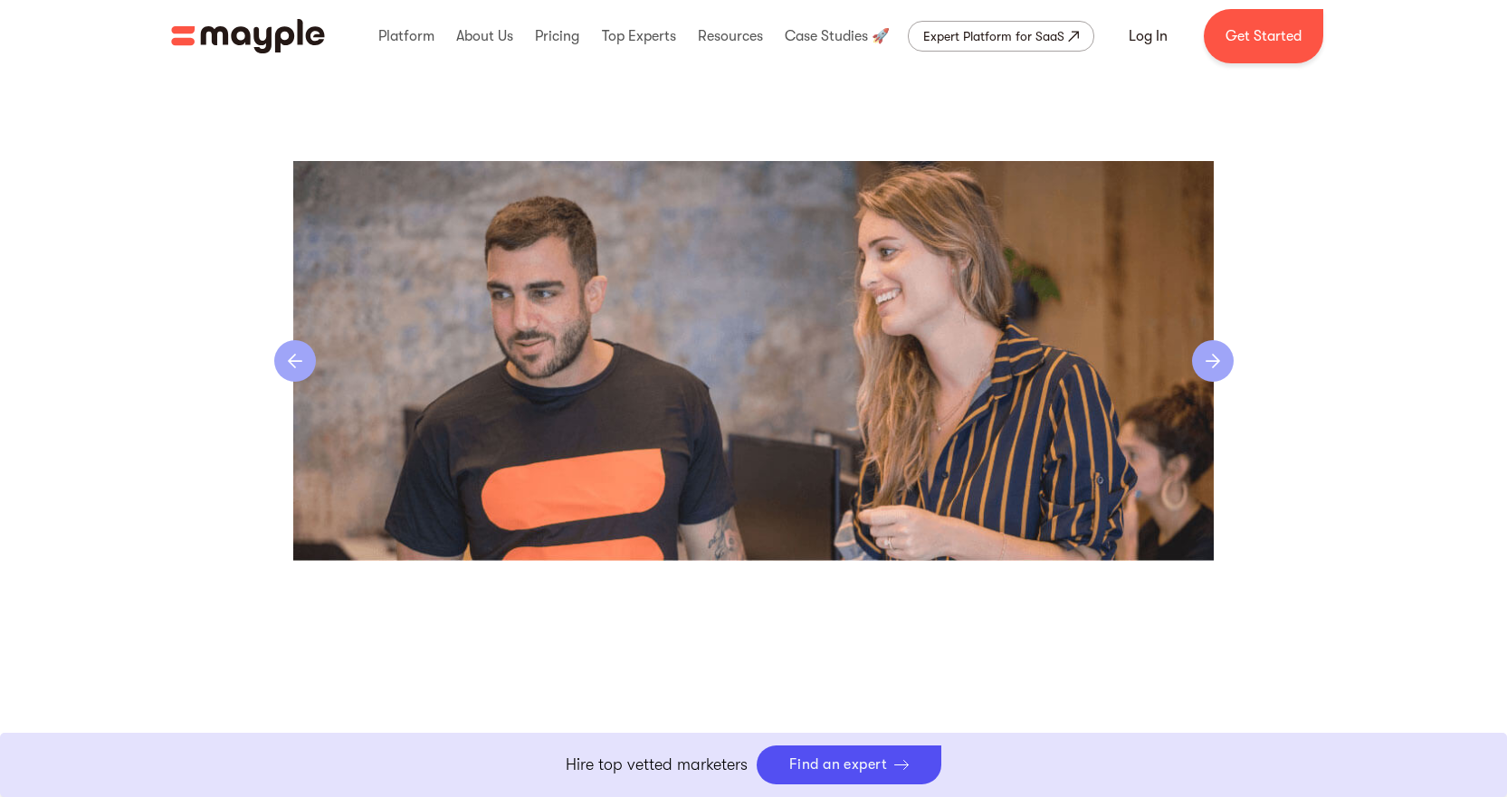
click at [290, 355] on div "previous slide" at bounding box center [295, 361] width 42 height 42
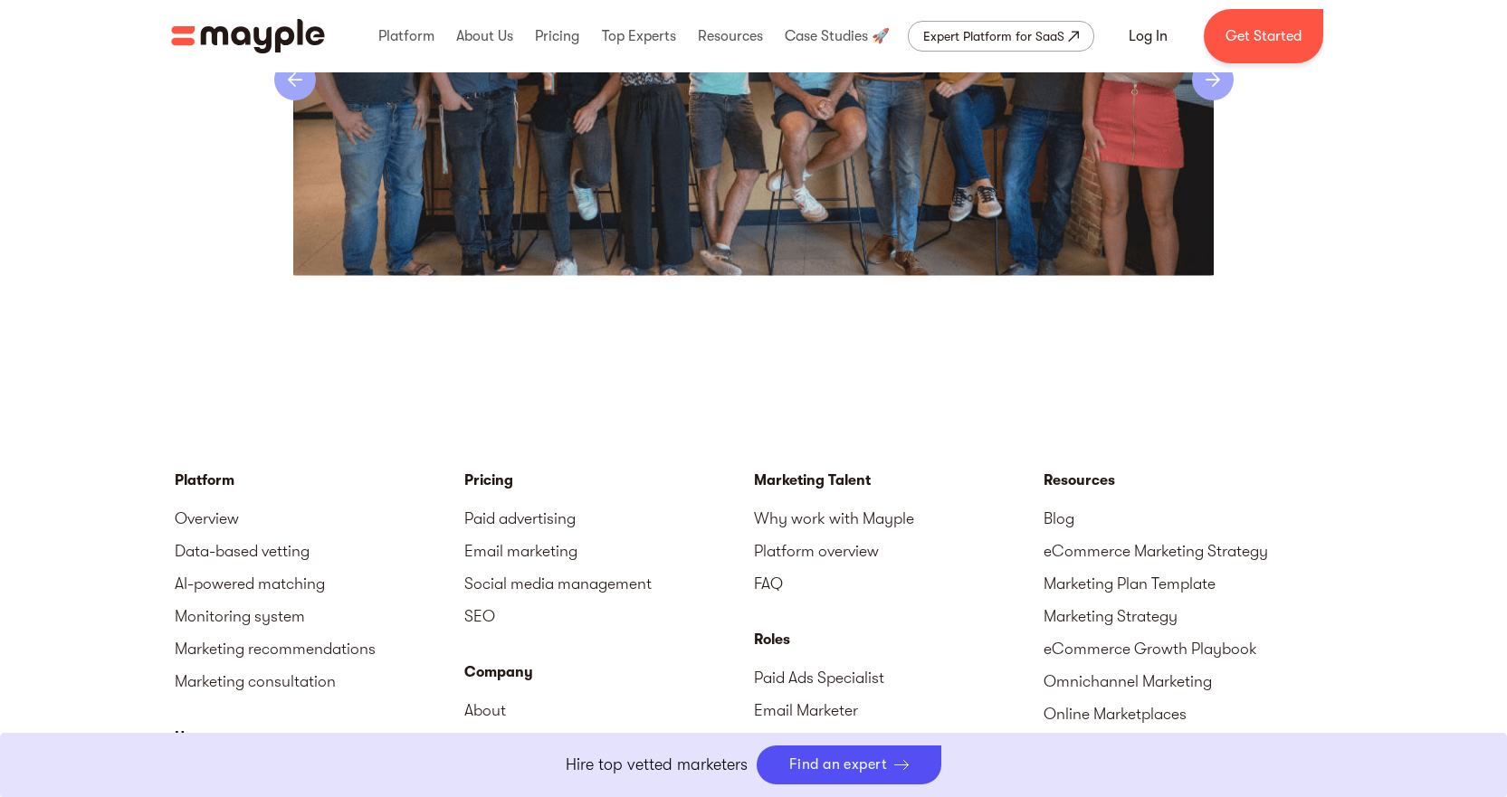
scroll to position [4345, 0]
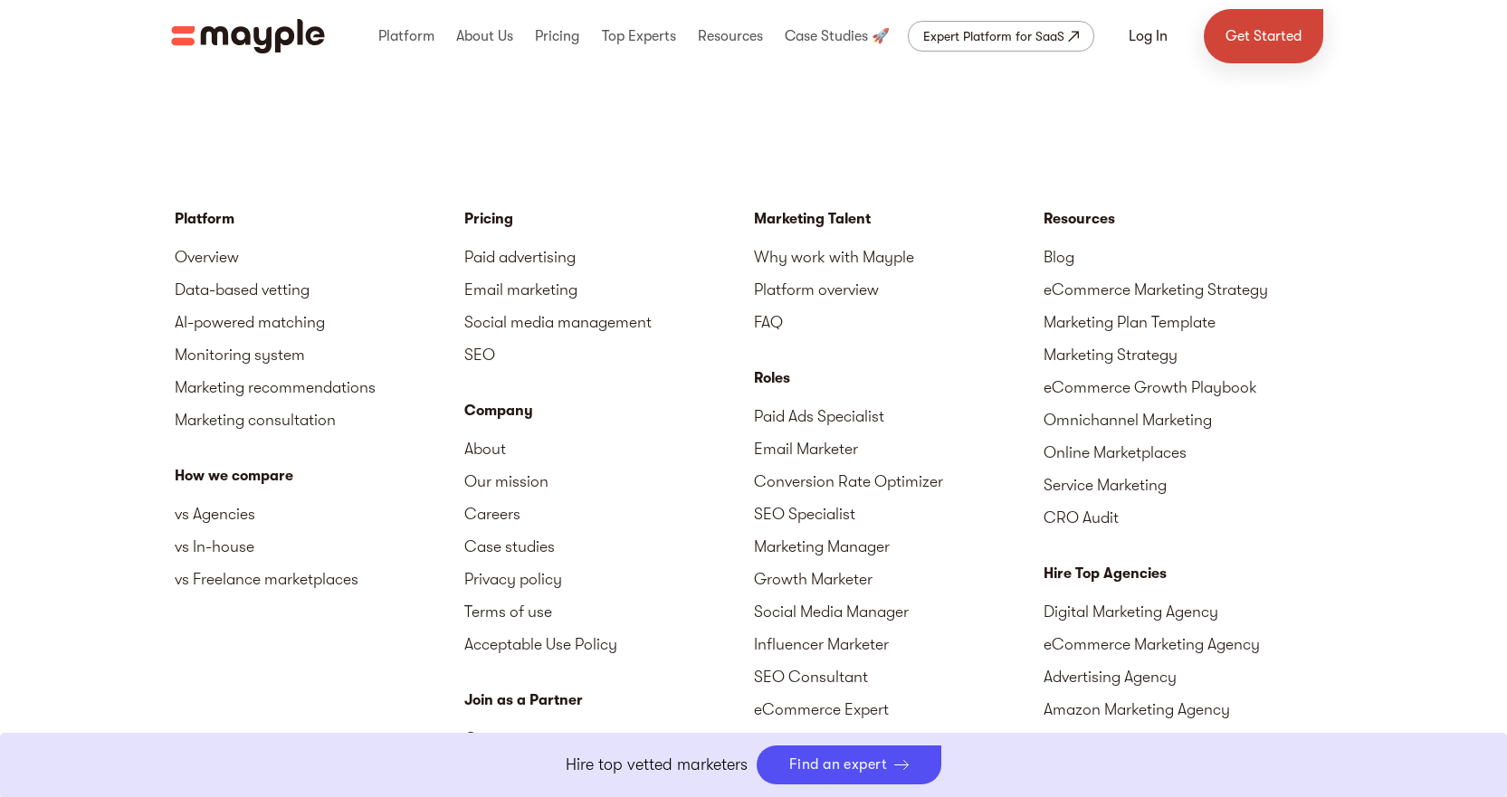
click at [1269, 37] on link "Get Started" at bounding box center [1263, 36] width 119 height 54
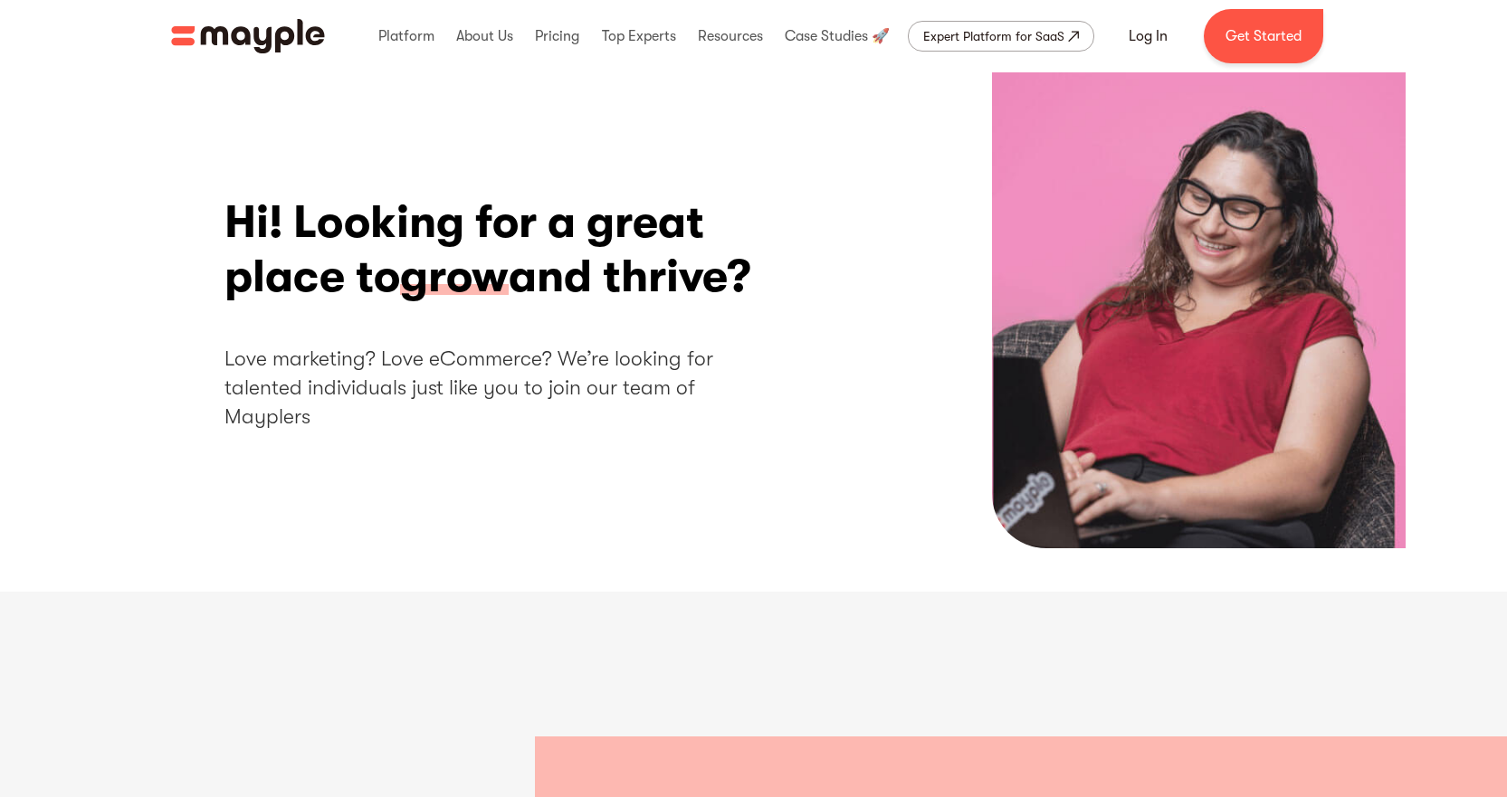
scroll to position [4345, 0]
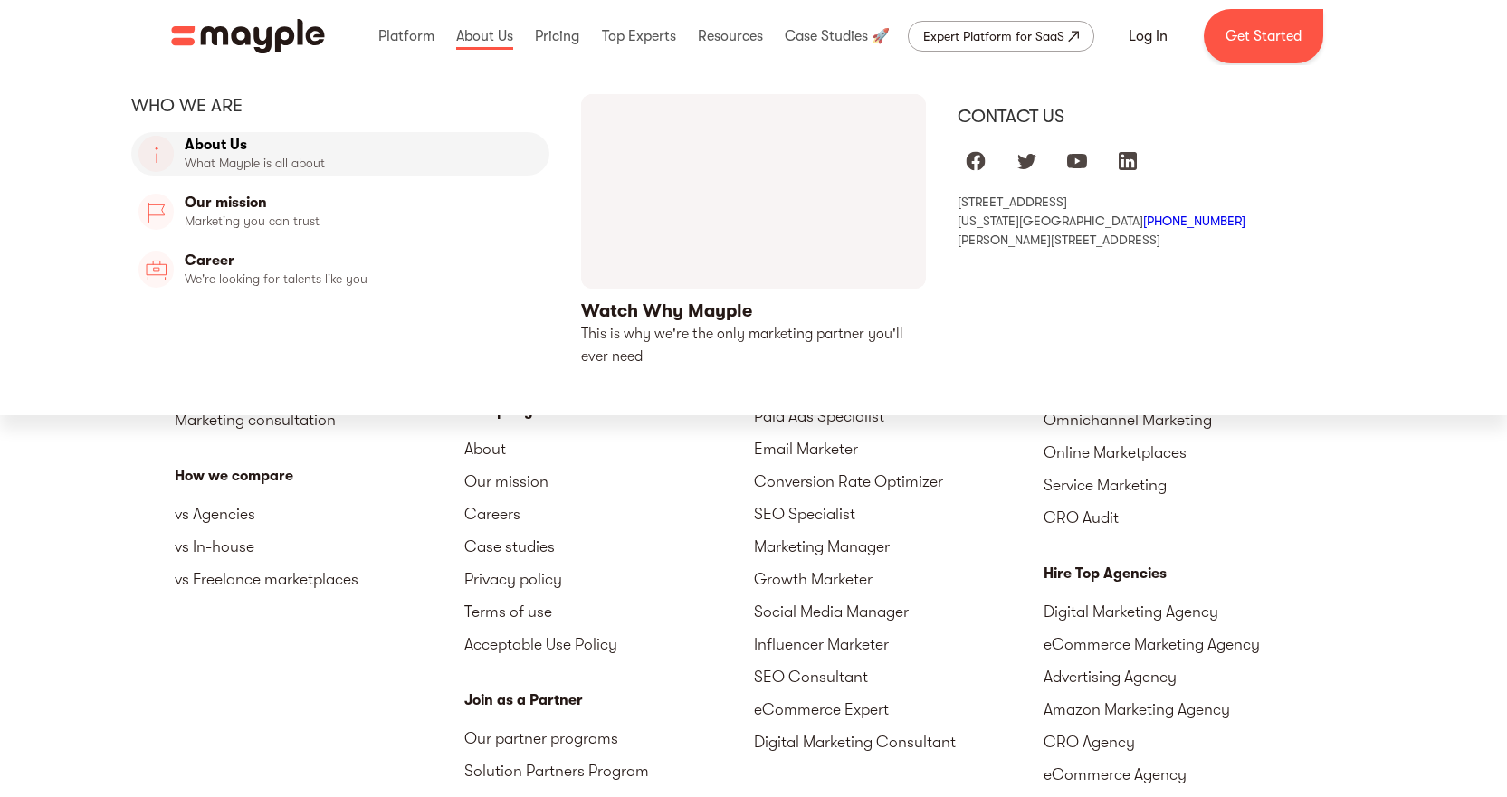
click at [240, 148] on link "About Us" at bounding box center [340, 153] width 419 height 43
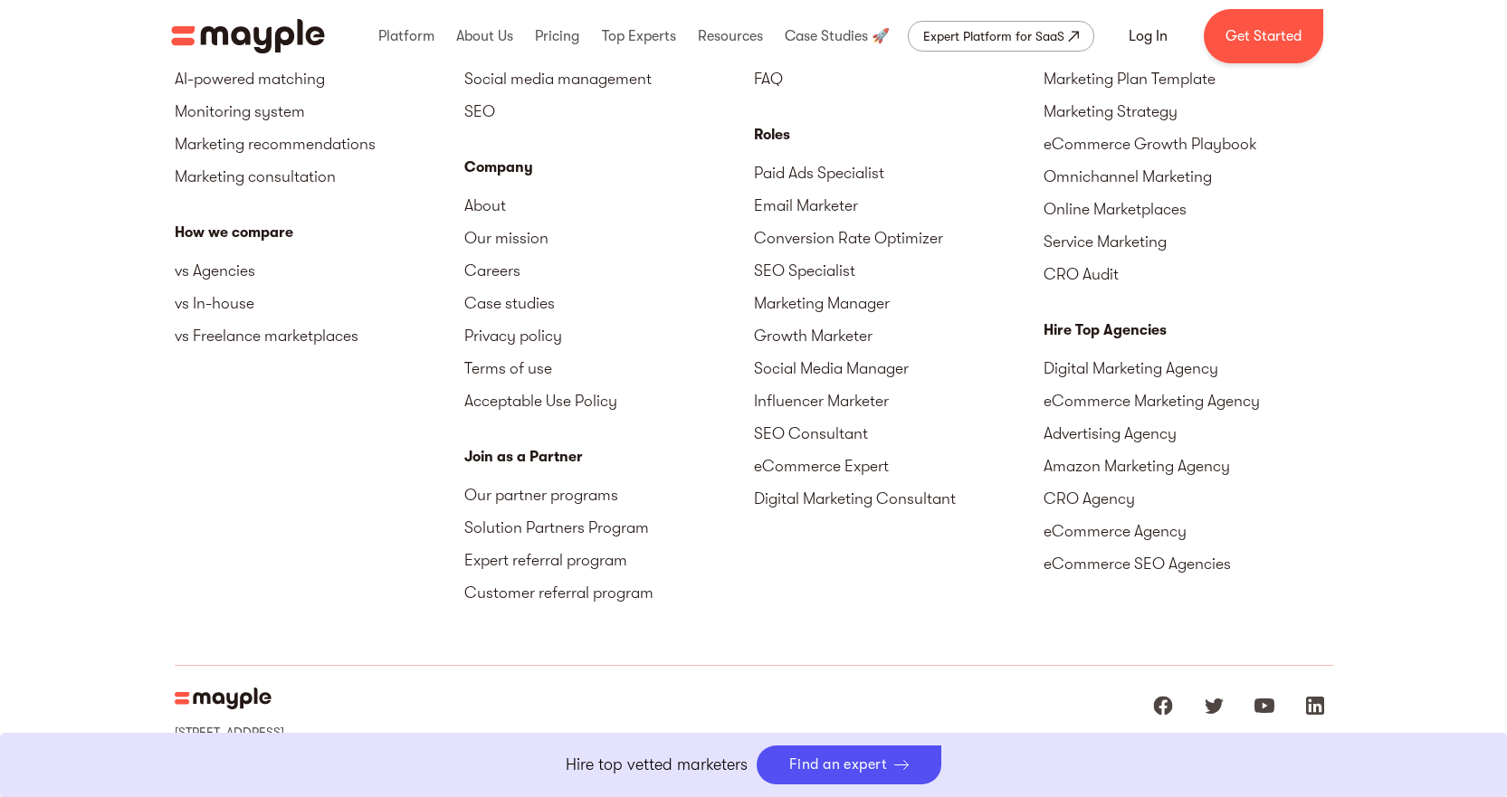
scroll to position [5659, 0]
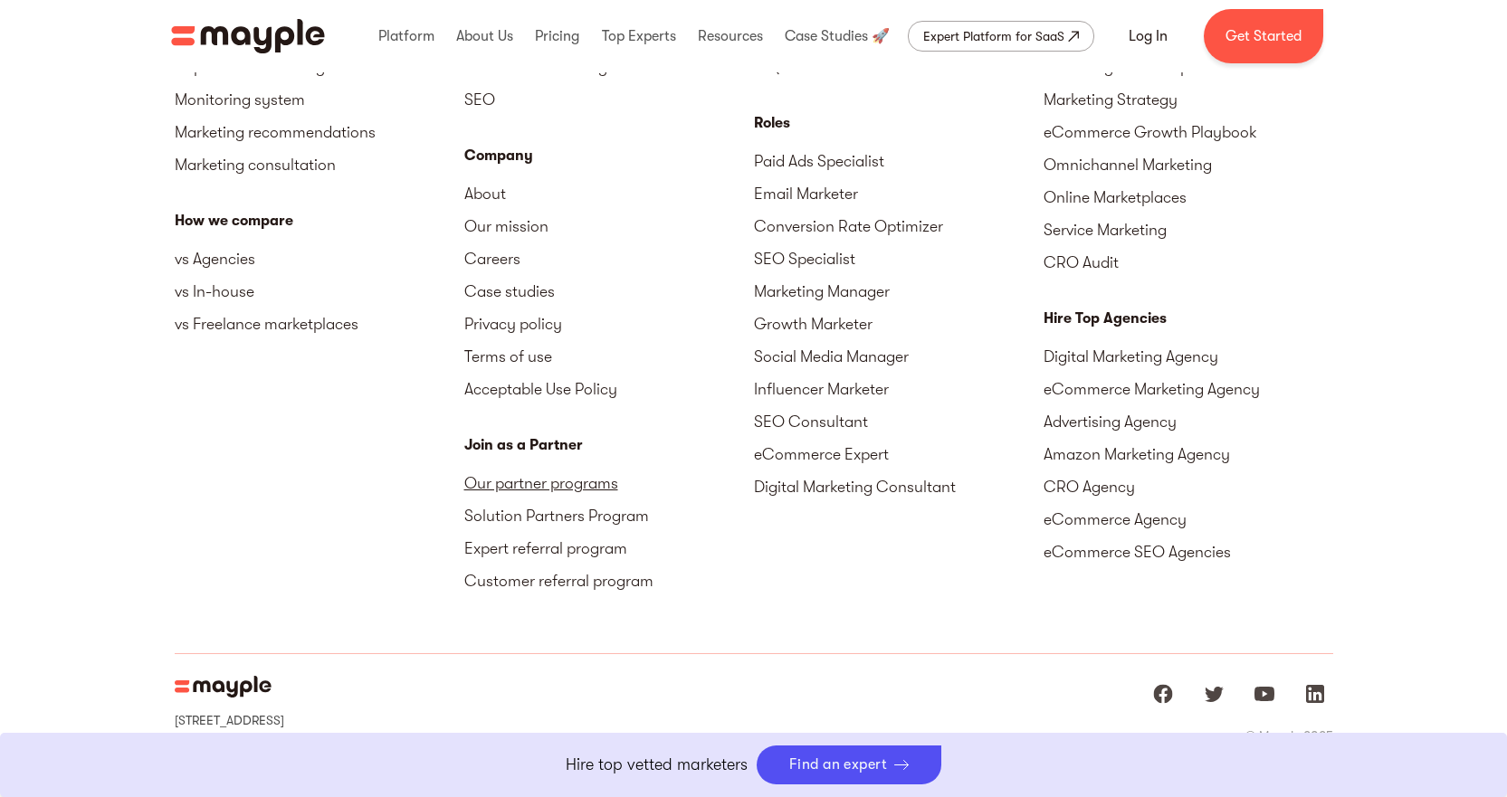
click at [512, 467] on link "Our partner programs" at bounding box center [609, 483] width 290 height 33
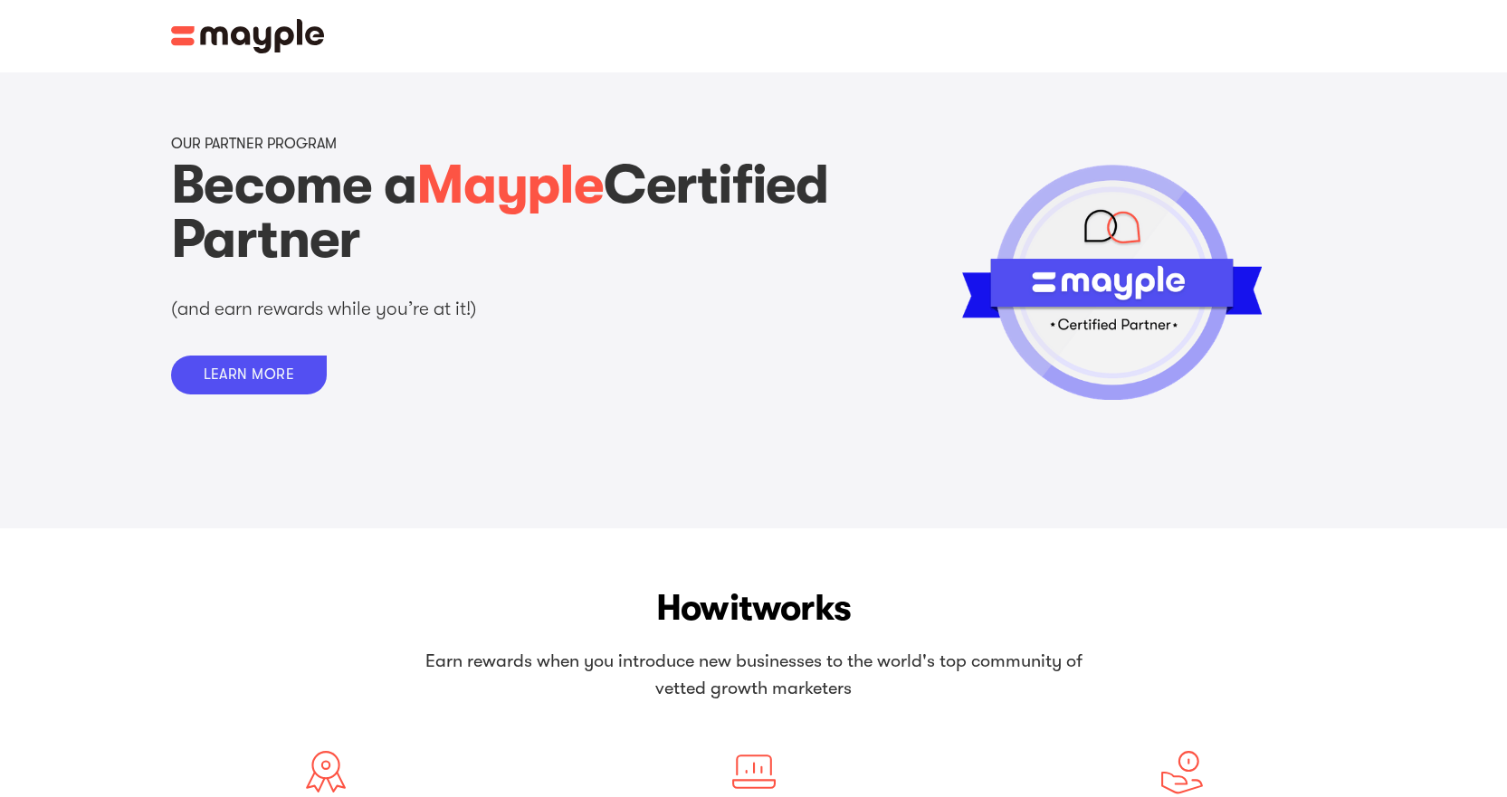
click at [283, 36] on img at bounding box center [248, 36] width 154 height 34
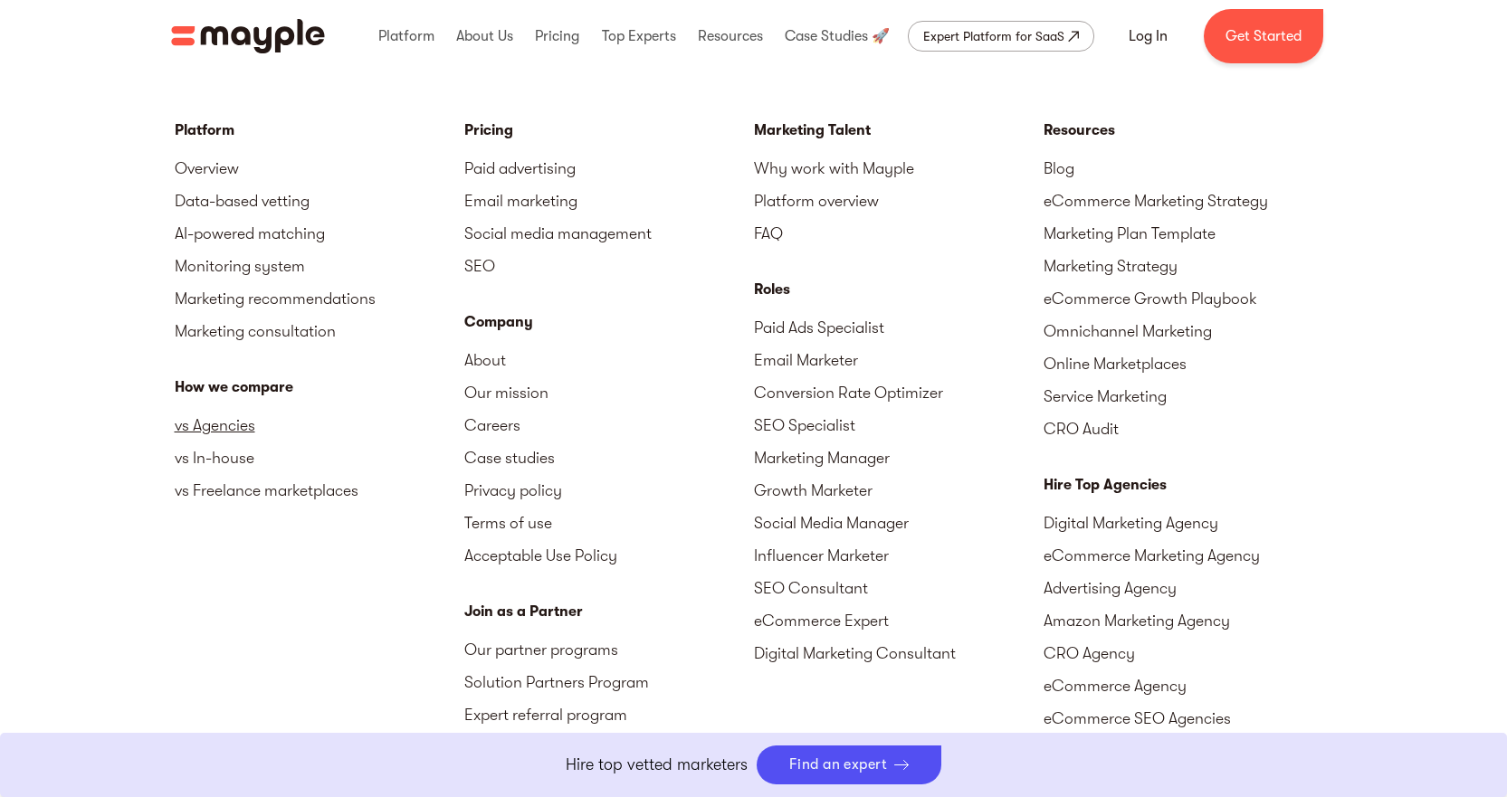
scroll to position [5470, 0]
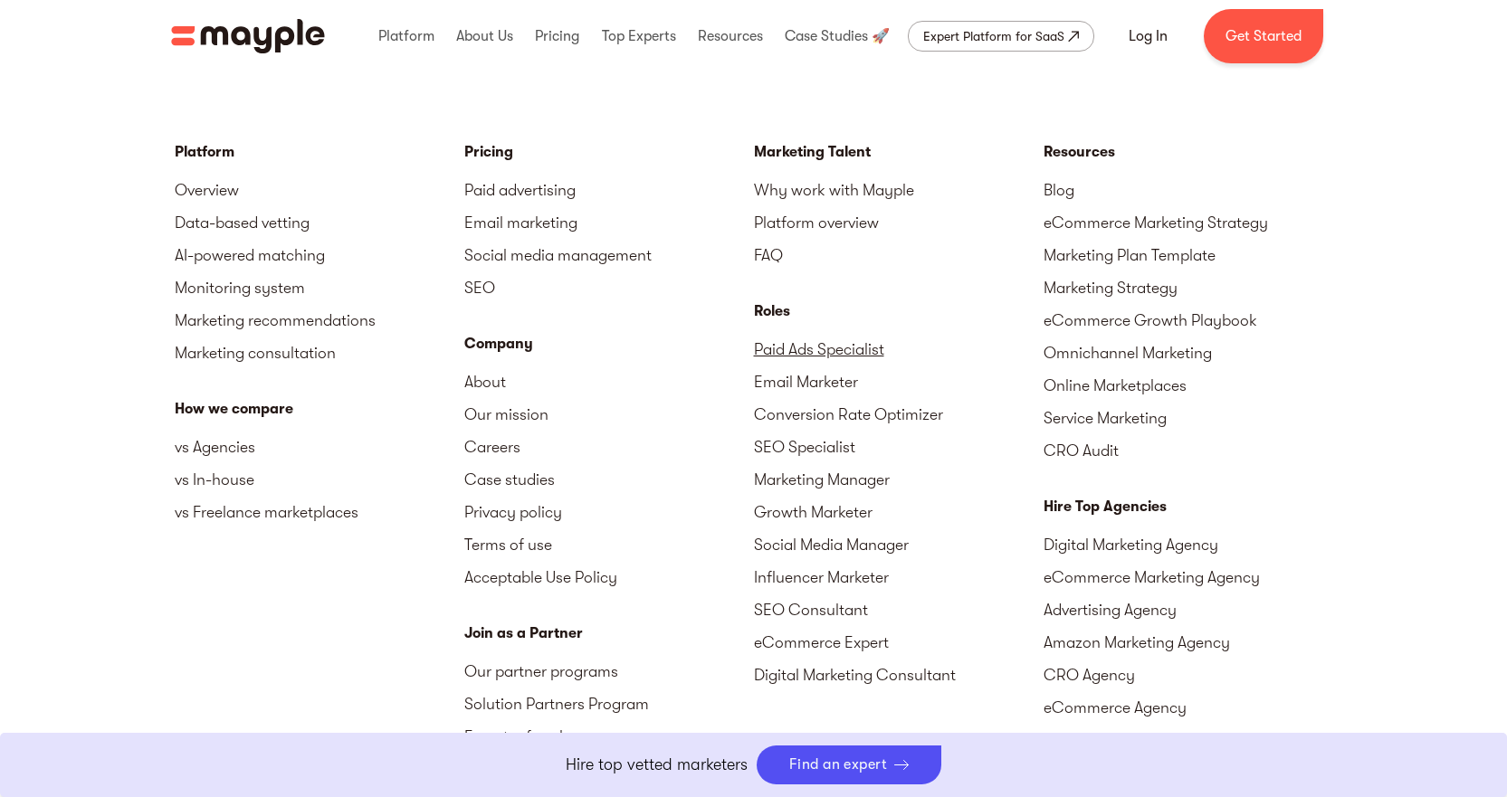
click at [800, 333] on link "Paid Ads Specialist" at bounding box center [899, 349] width 290 height 33
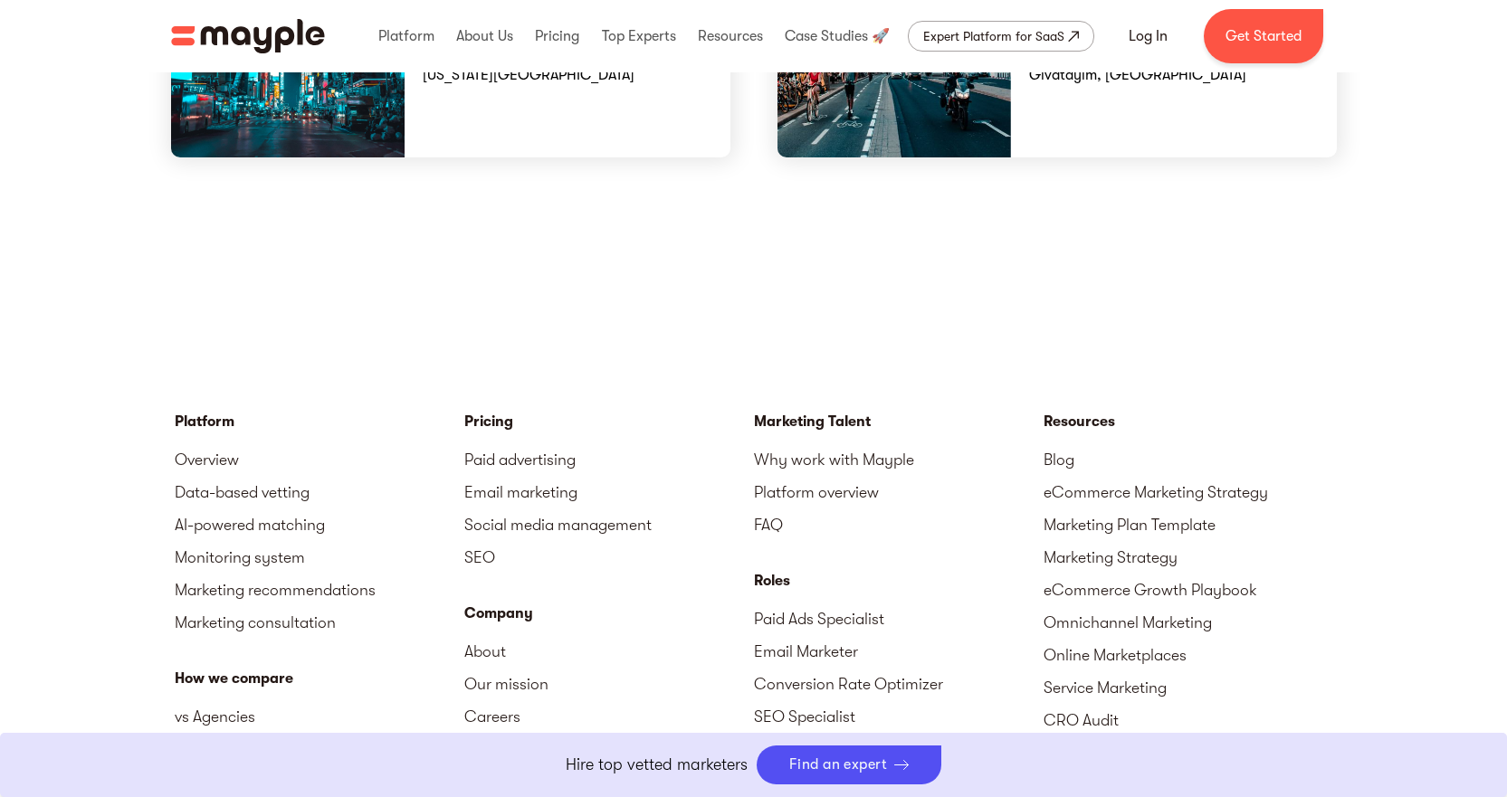
scroll to position [5199, 0]
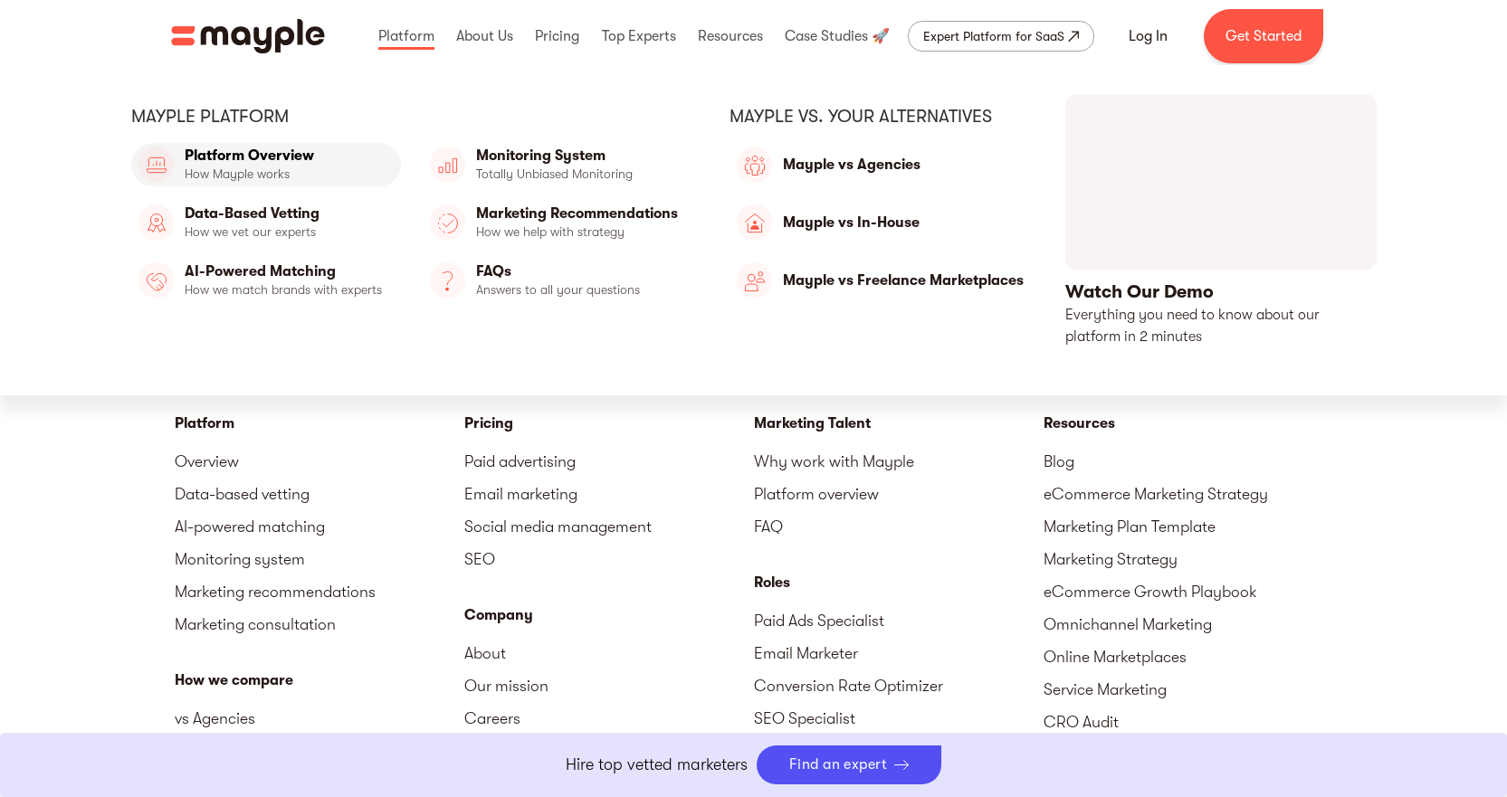
click at [240, 161] on link "Platform Overview" at bounding box center [266, 164] width 270 height 43
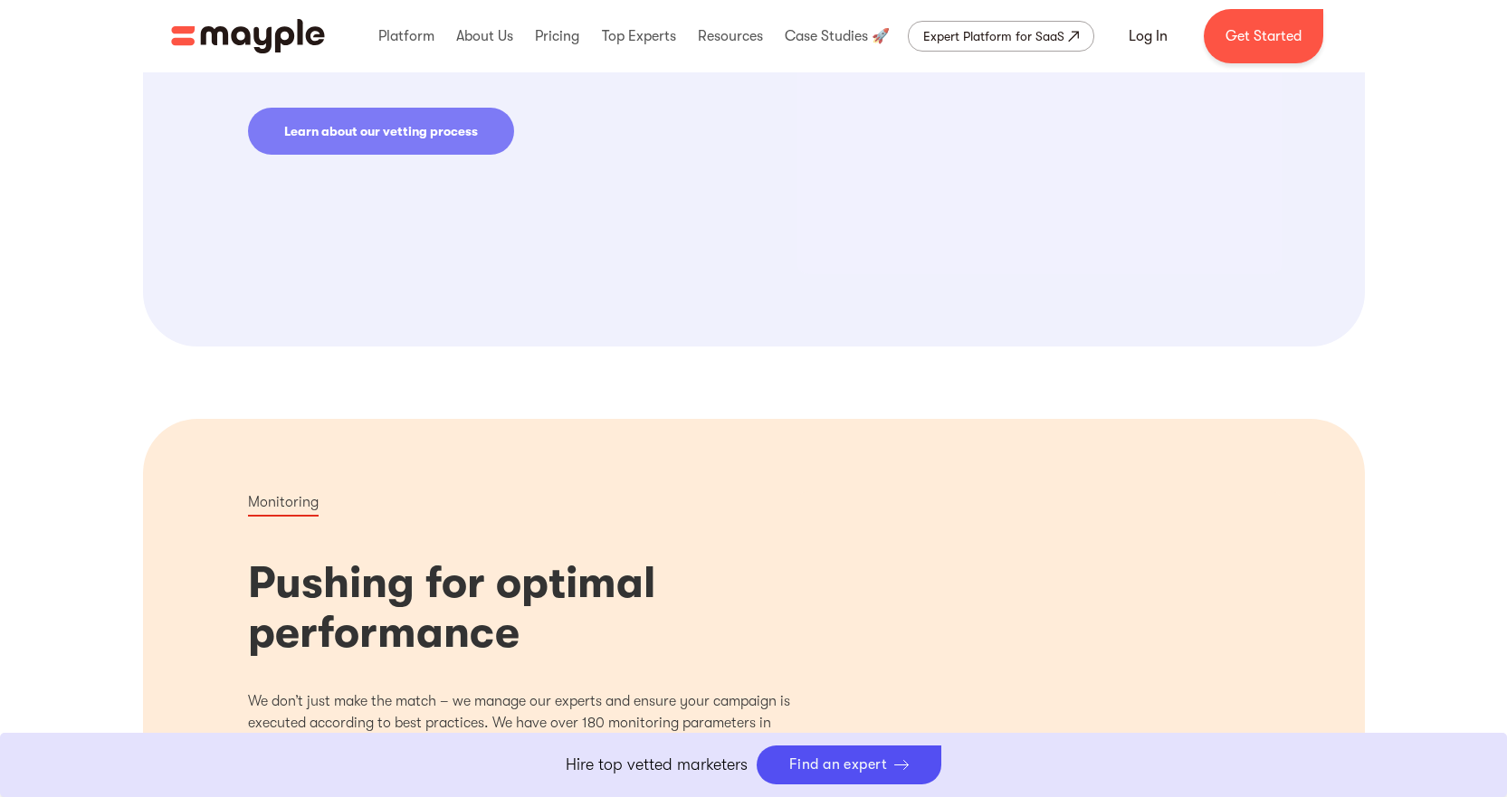
scroll to position [1539, 0]
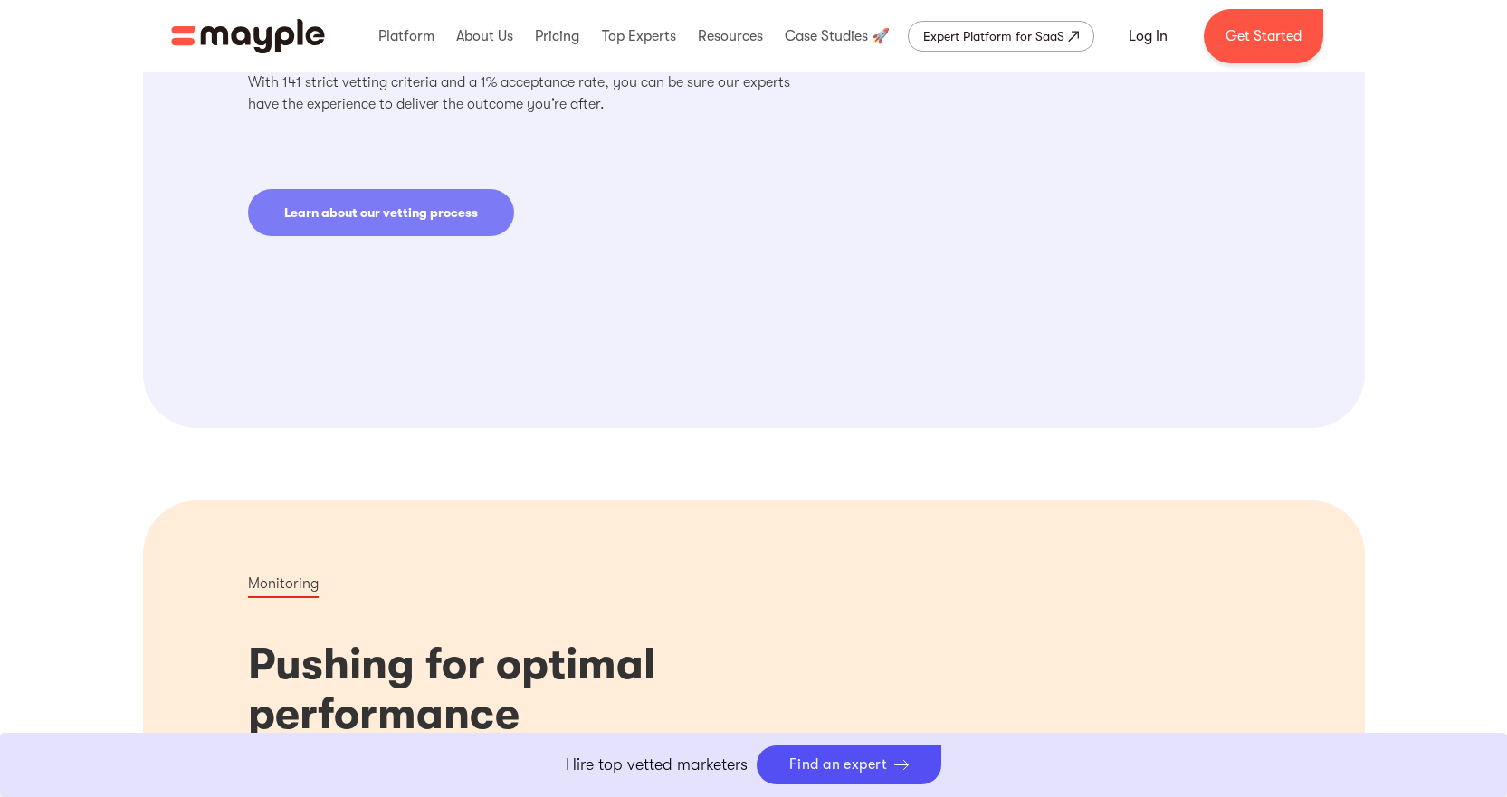
click at [328, 206] on link "Learn about our vetting process" at bounding box center [381, 212] width 266 height 47
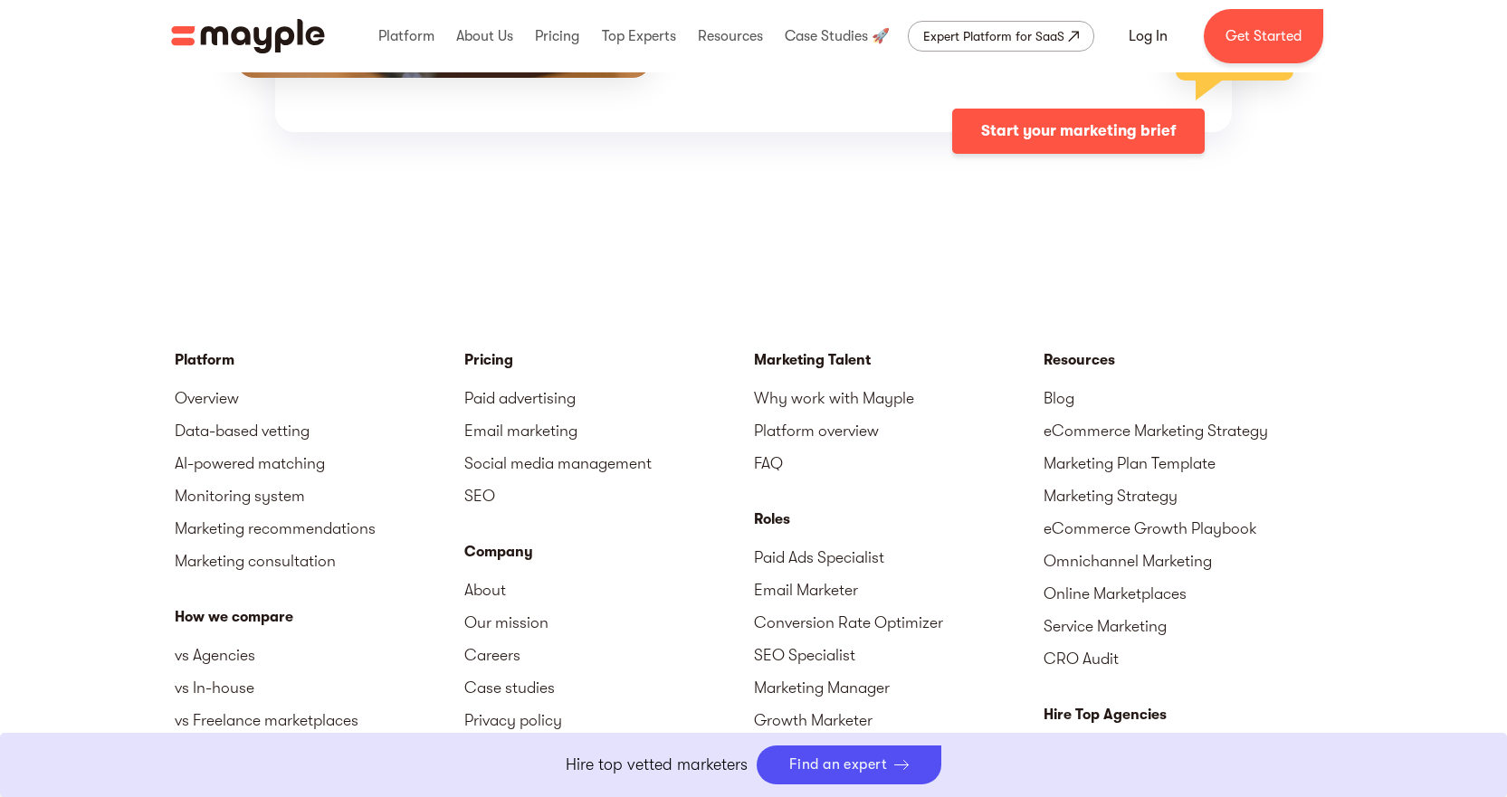
scroll to position [5069, 0]
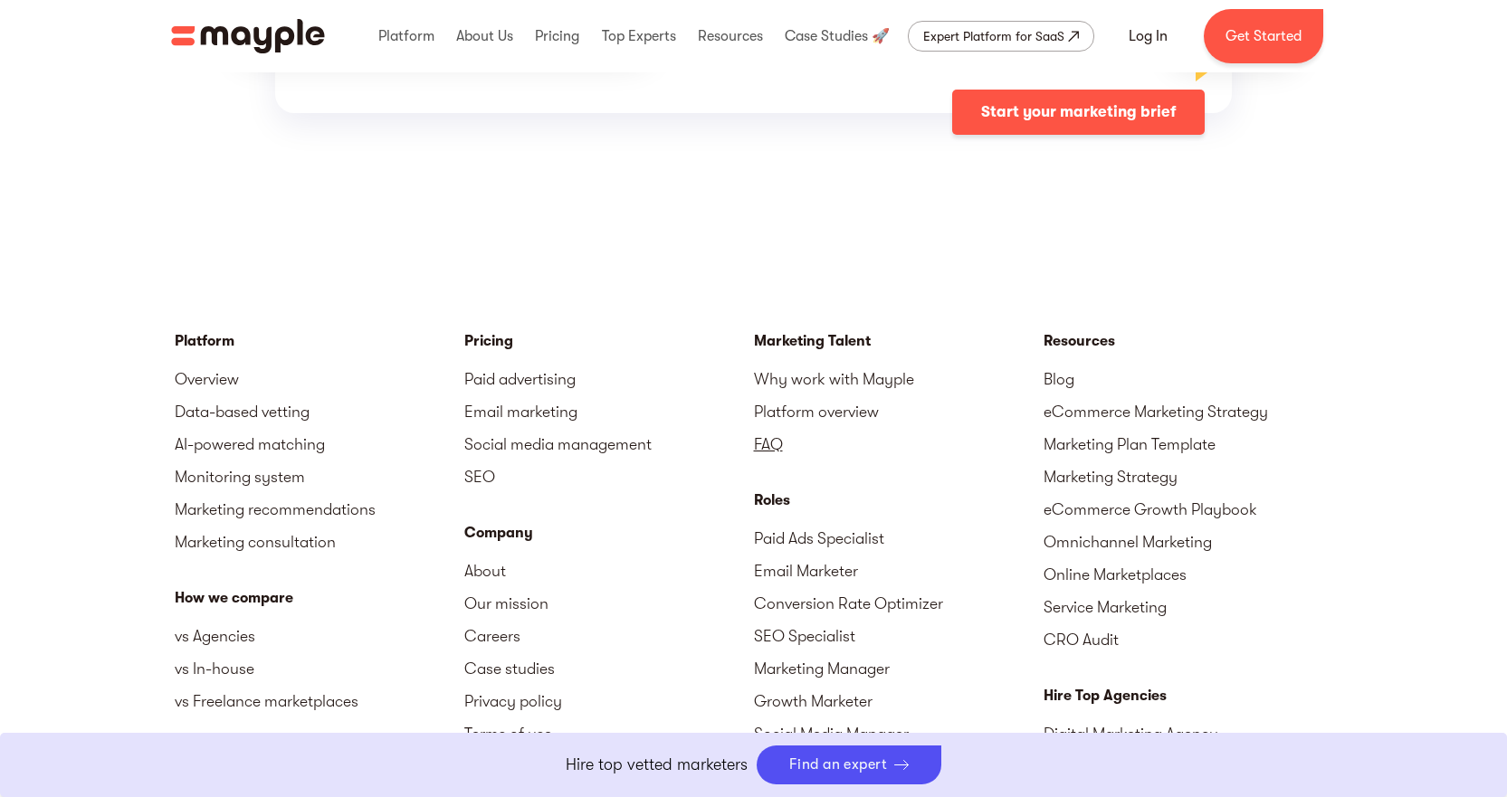
click at [773, 428] on link "FAQ" at bounding box center [899, 444] width 290 height 33
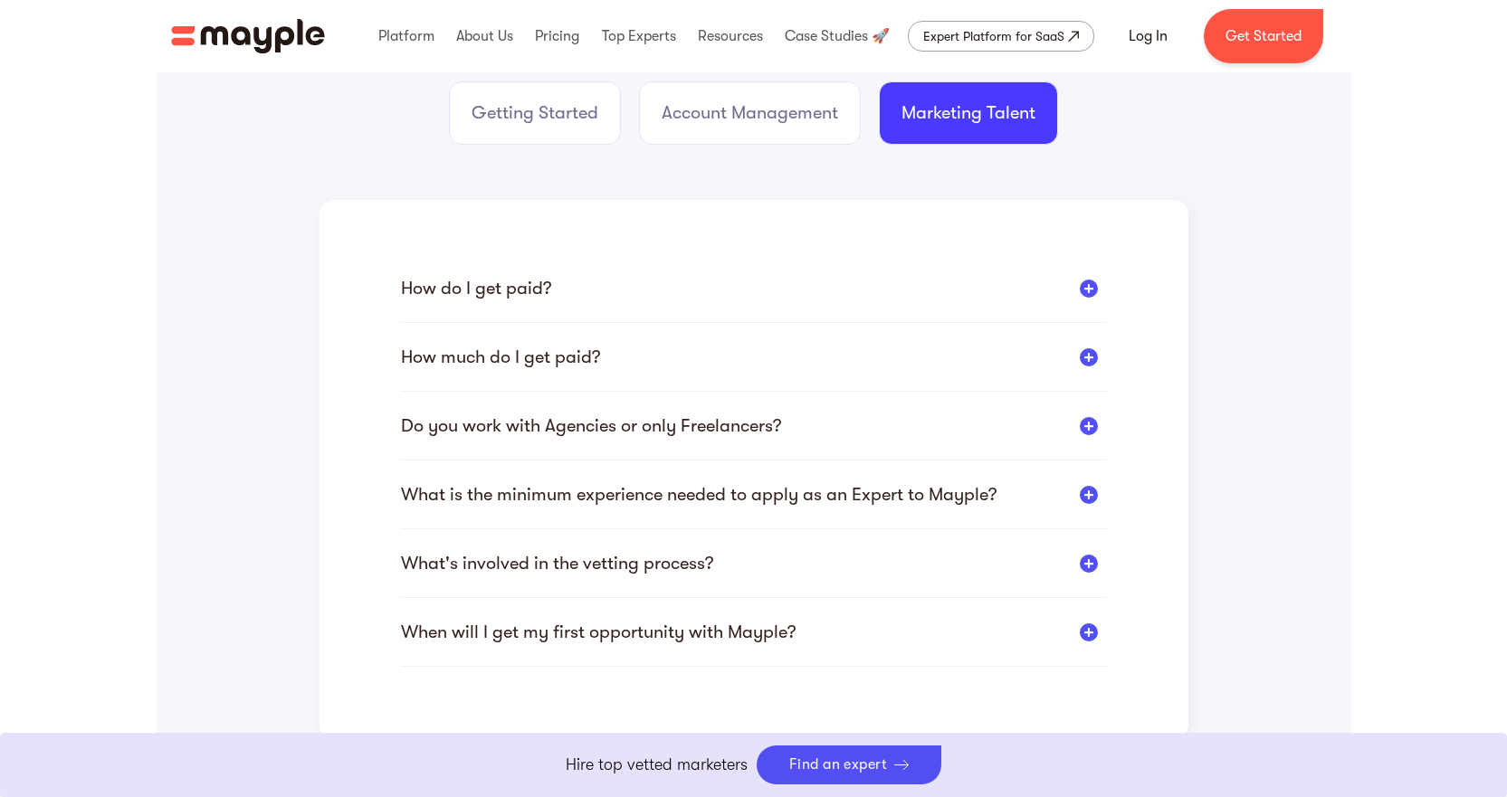
scroll to position [453, 0]
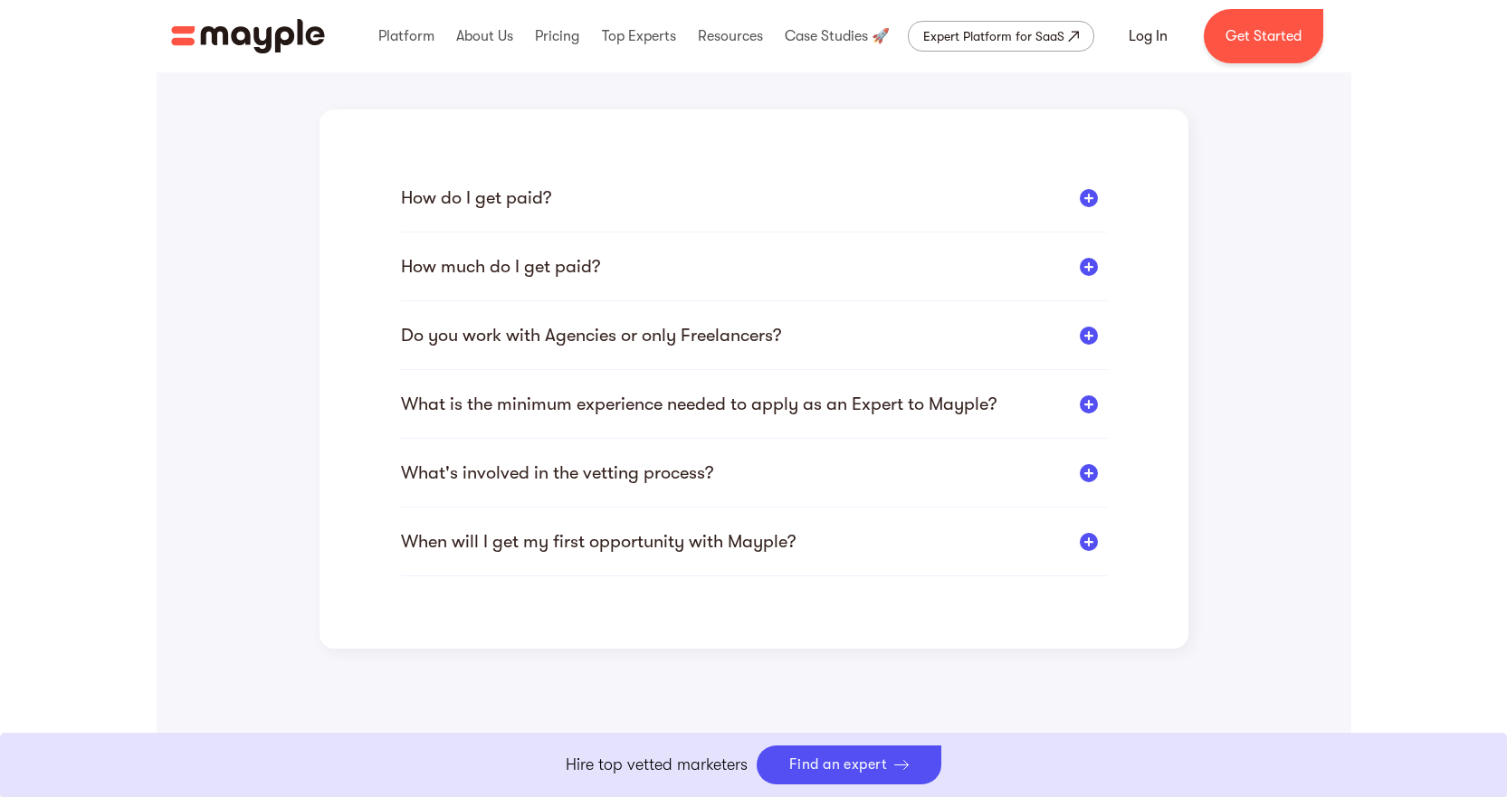
click at [663, 470] on div "What's involved in the vetting process?" at bounding box center [557, 473] width 312 height 23
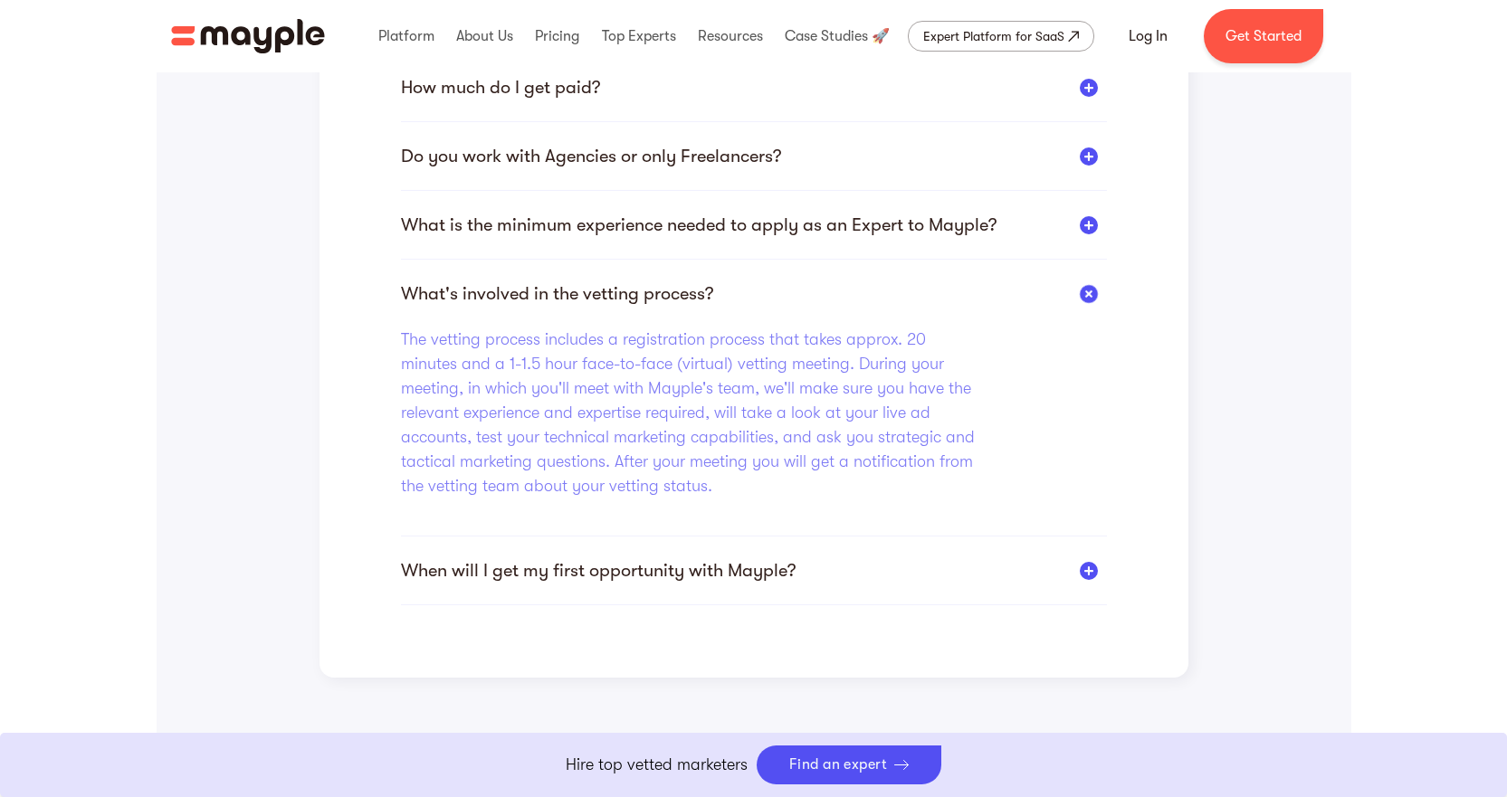
scroll to position [634, 0]
click at [586, 564] on div "When will I get my first opportunity with Mayple?" at bounding box center [598, 569] width 395 height 23
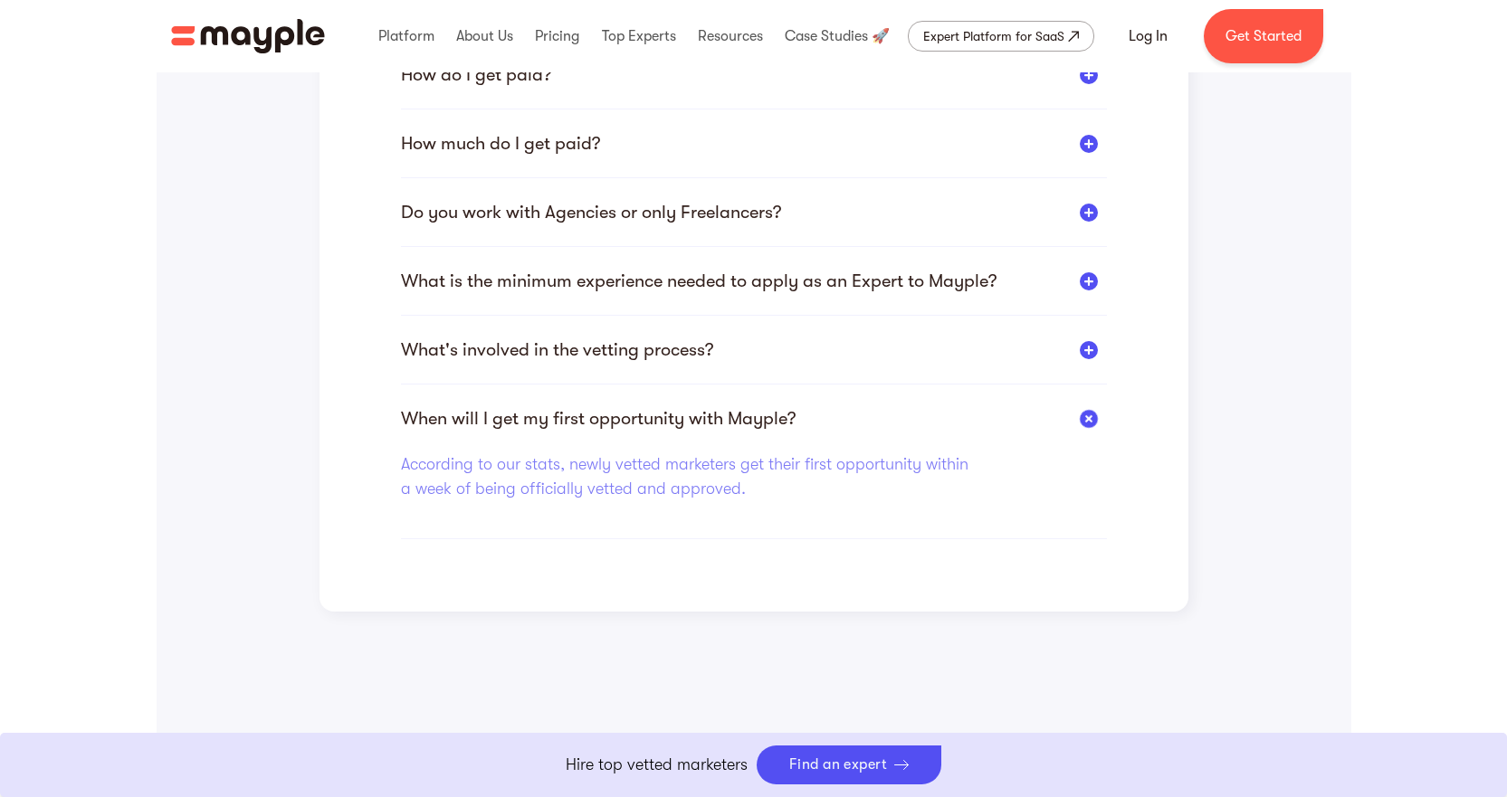
scroll to position [362, 0]
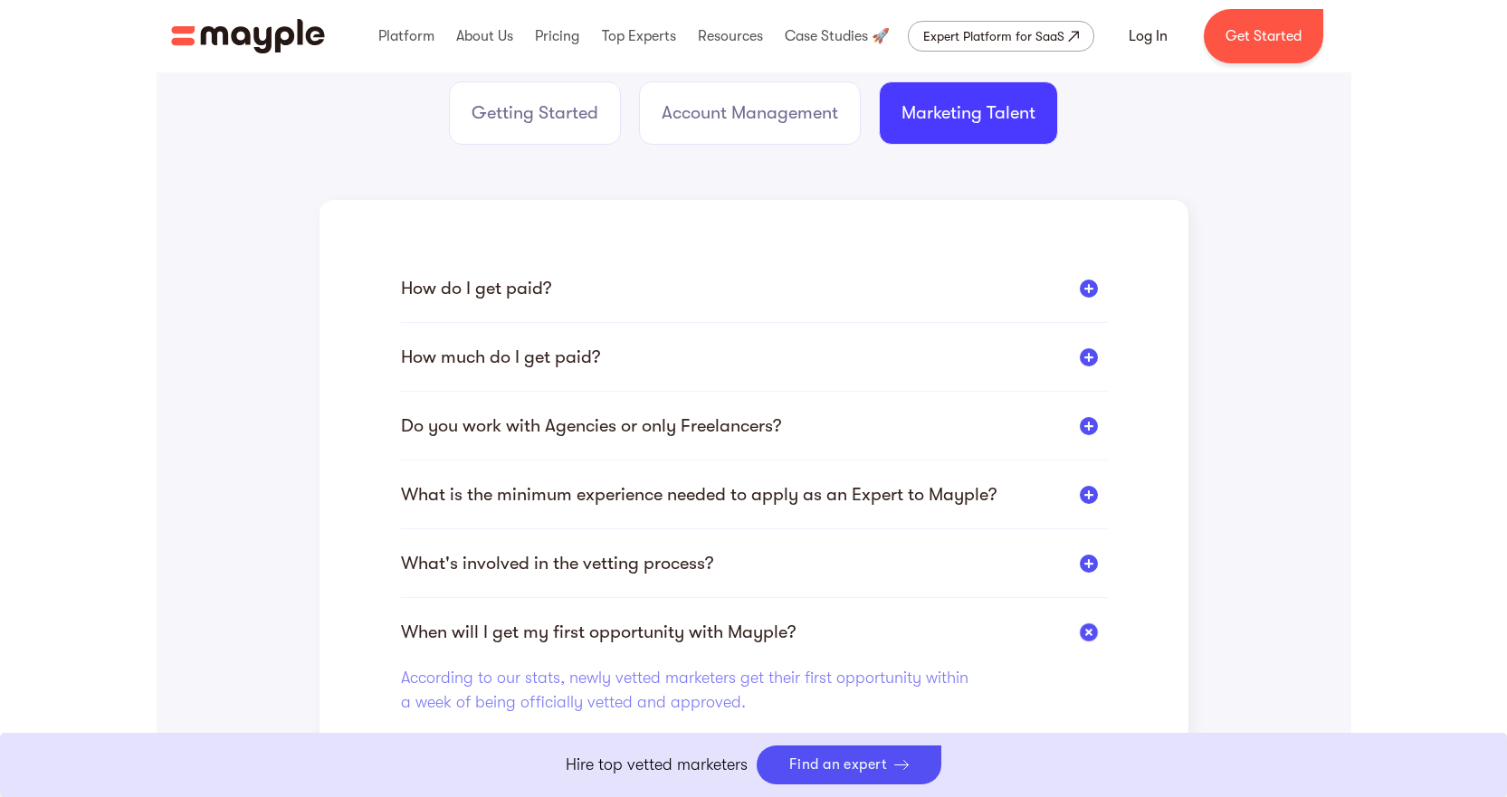
click at [495, 277] on div "How do I get paid?" at bounding box center [476, 288] width 150 height 23
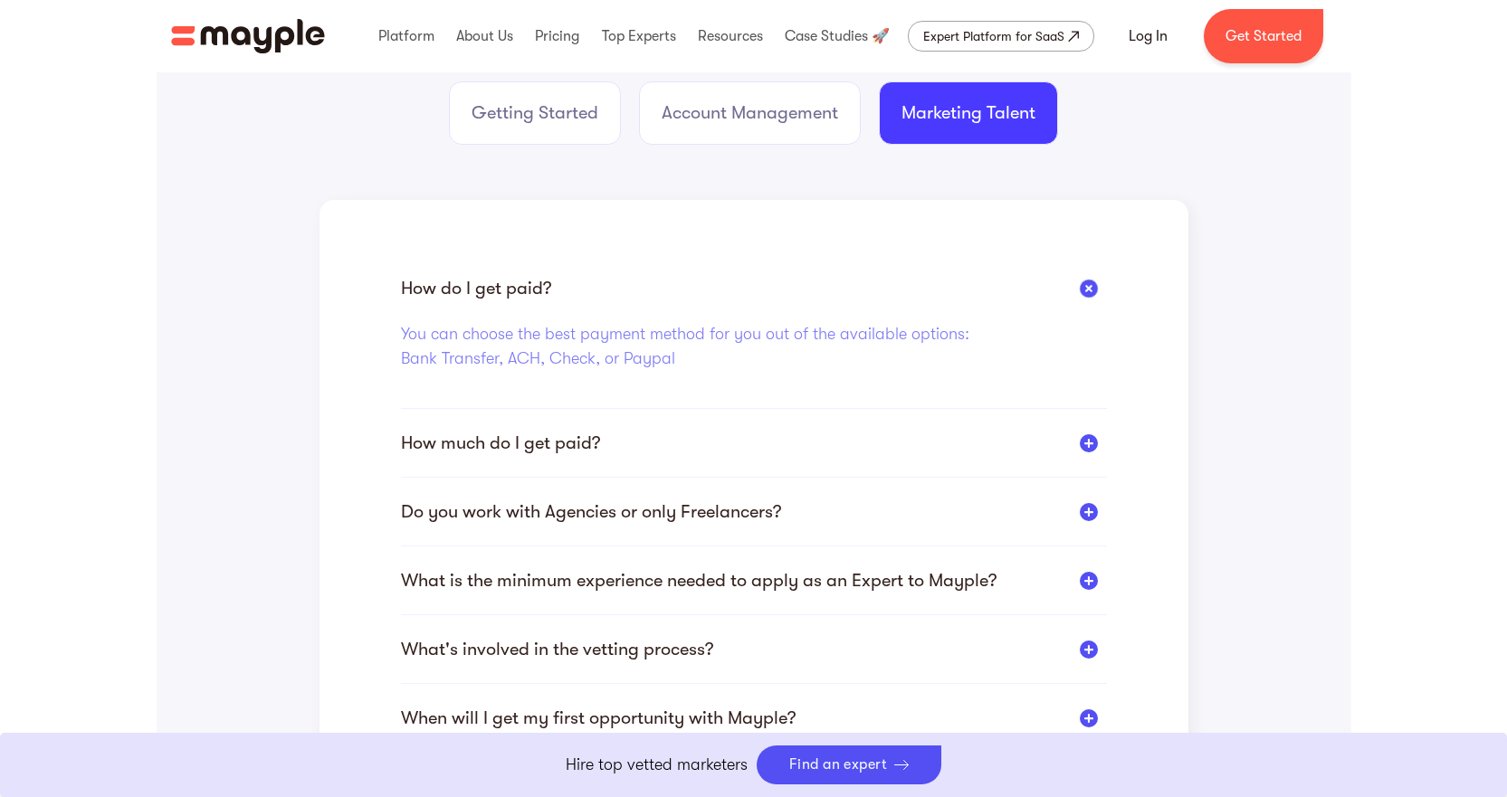
click at [535, 438] on div "How much do I get paid?" at bounding box center [500, 443] width 199 height 23
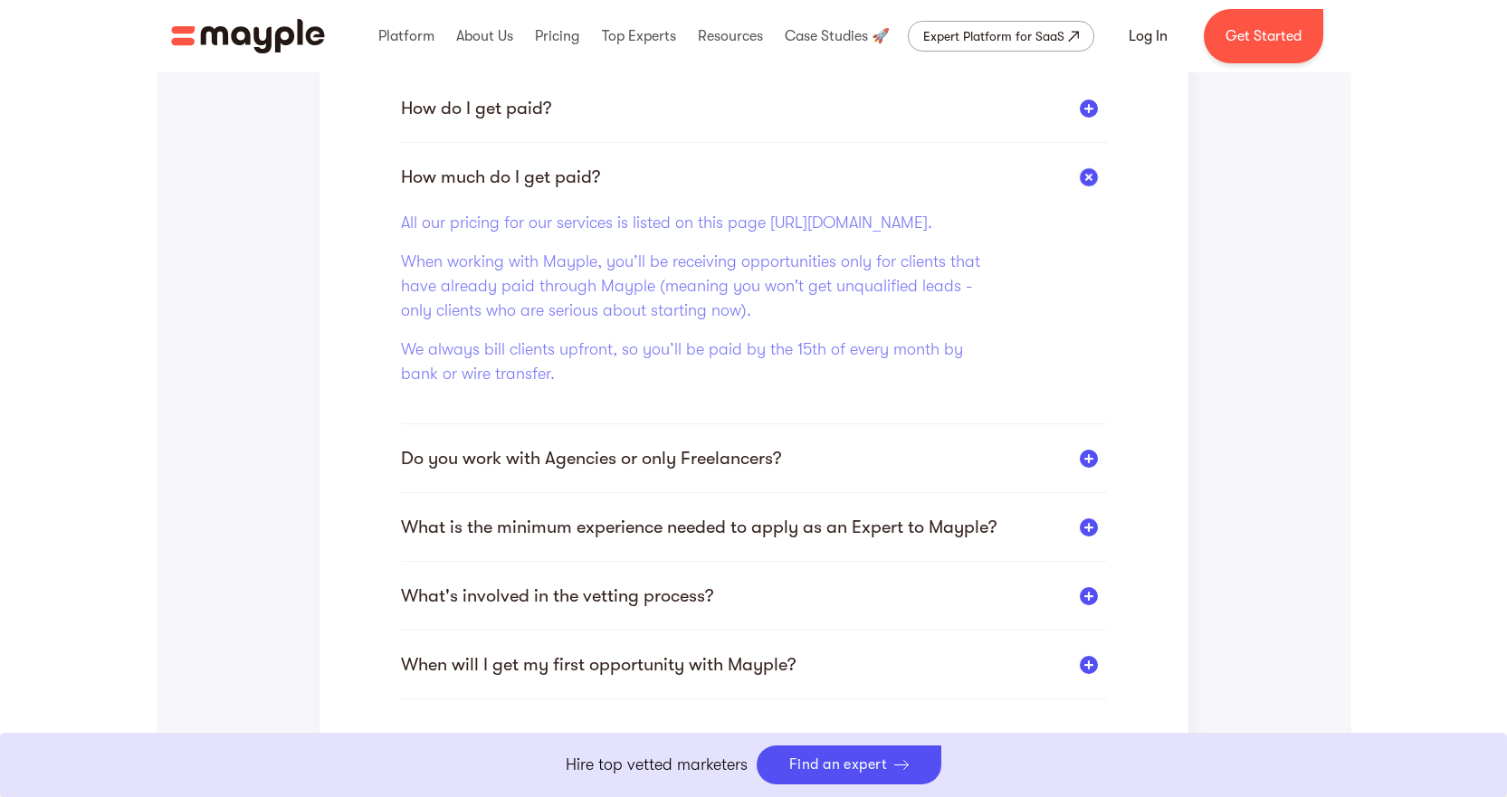
scroll to position [543, 0]
click at [584, 469] on div "Do you work with Agencies or only Freelancers?" at bounding box center [591, 457] width 380 height 23
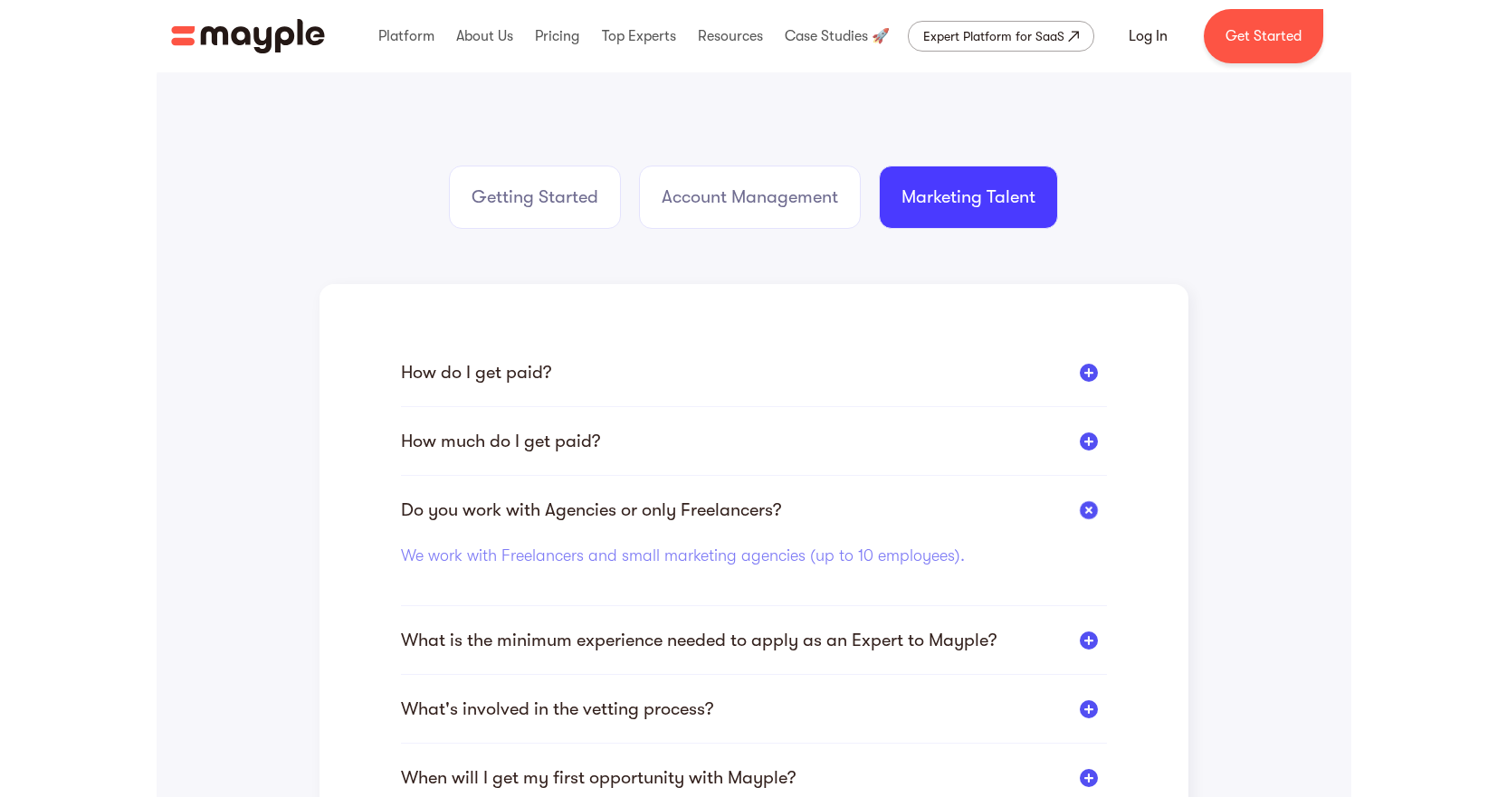
scroll to position [0, 0]
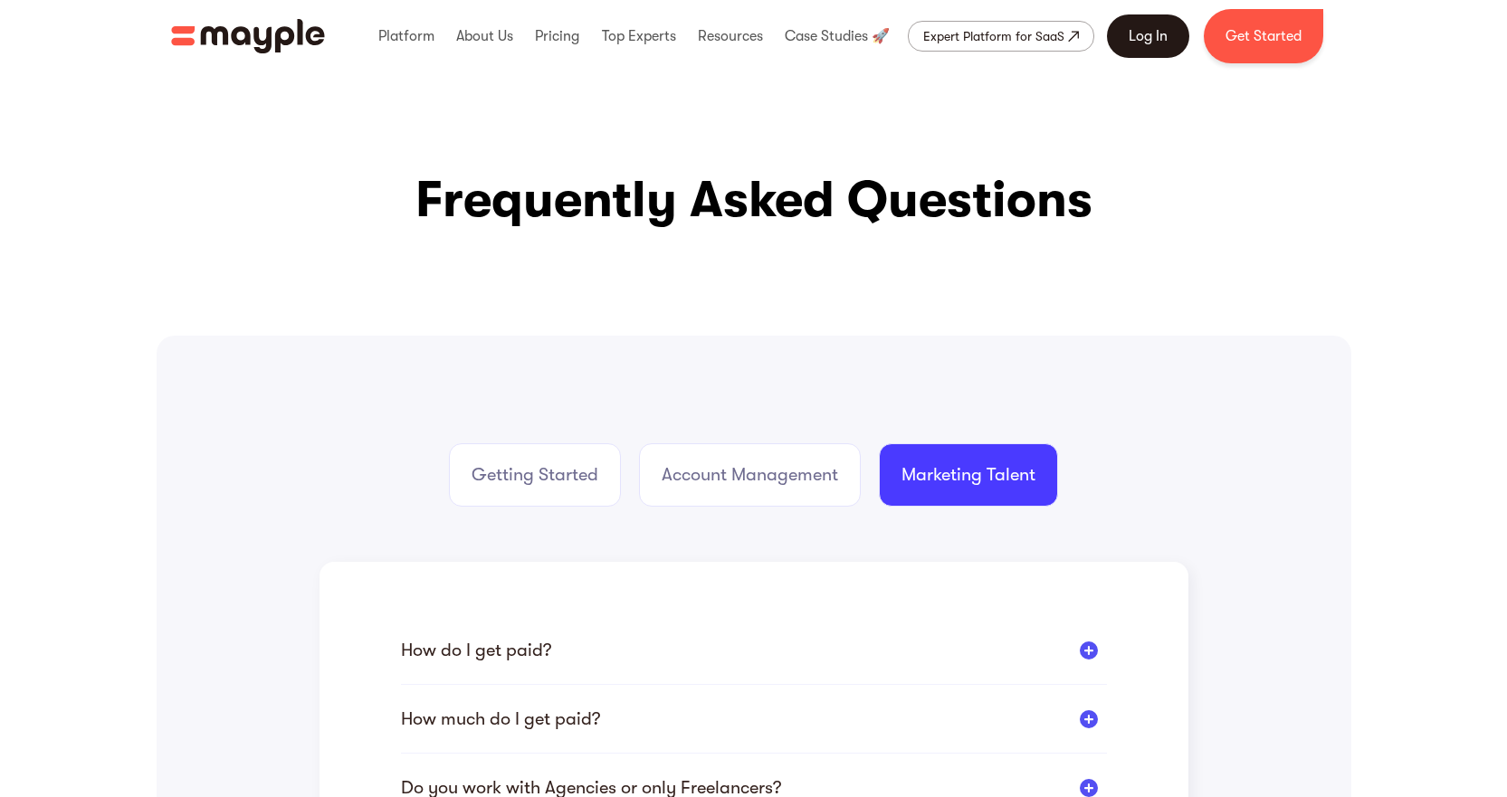
click at [1141, 33] on link "Log In" at bounding box center [1148, 35] width 82 height 43
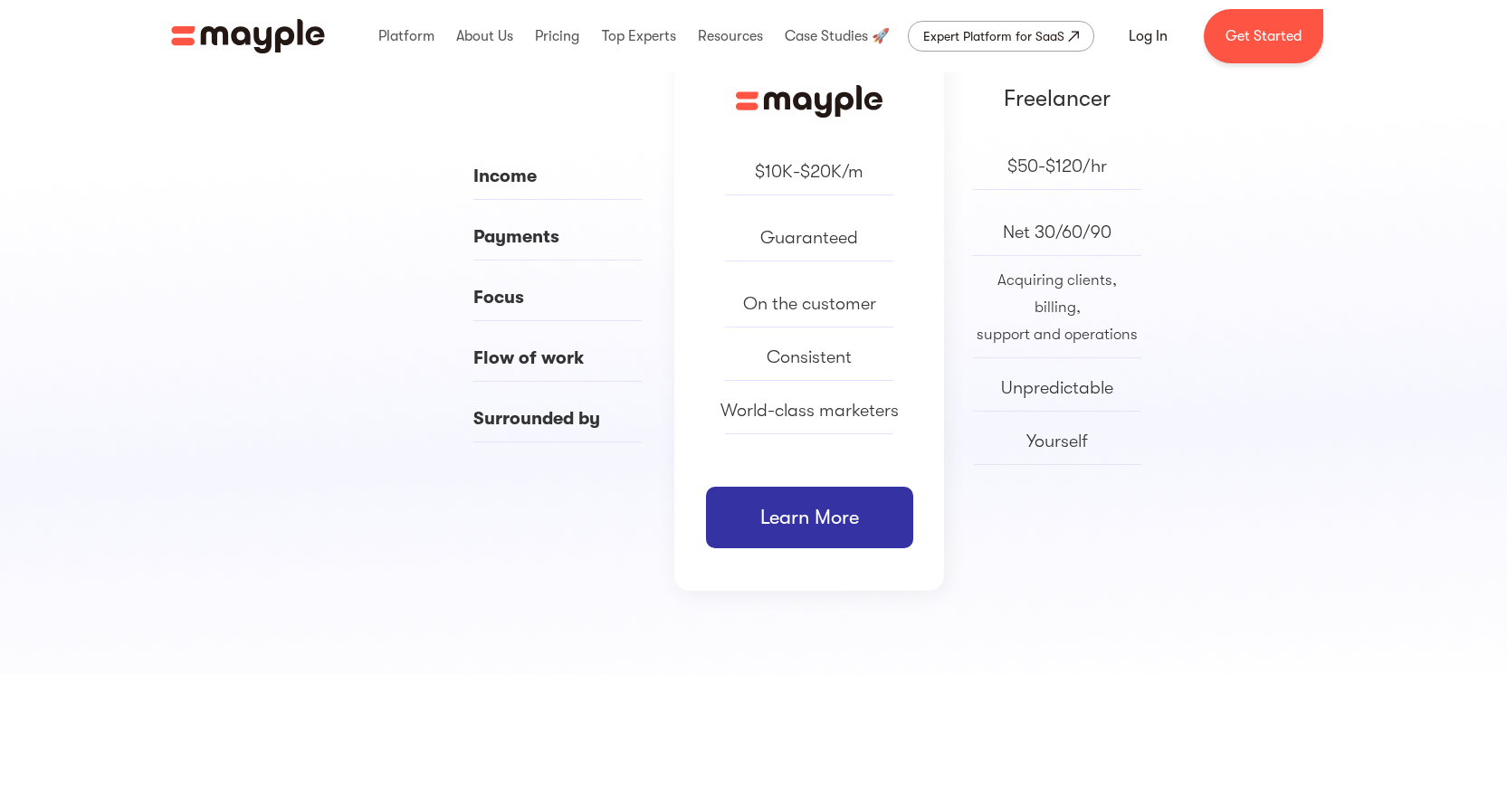
scroll to position [1267, 0]
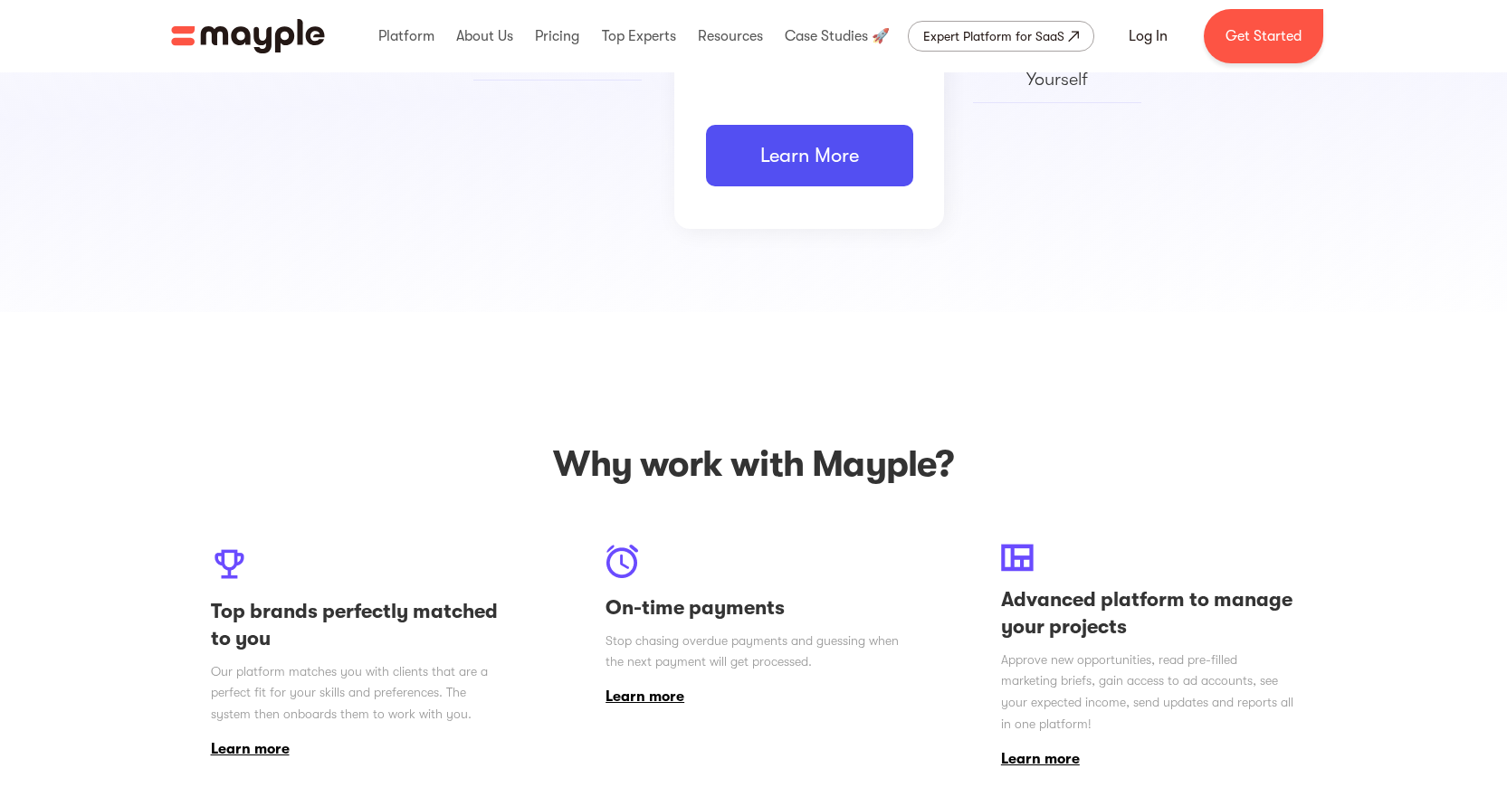
click at [776, 158] on link "Learn More" at bounding box center [809, 156] width 207 height 62
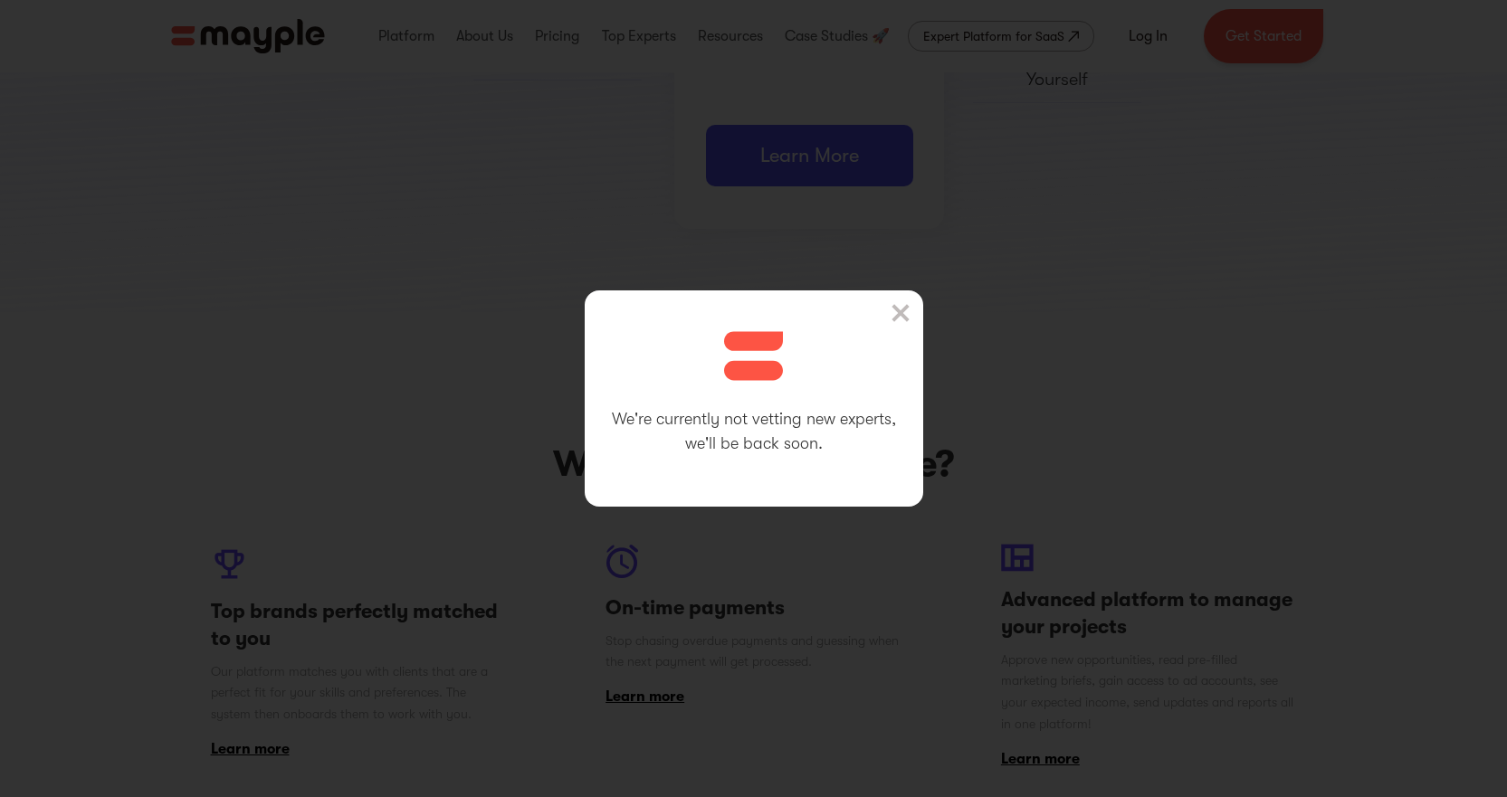
click at [910, 313] on img at bounding box center [901, 313] width 18 height 18
